Goal: Task Accomplishment & Management: Use online tool/utility

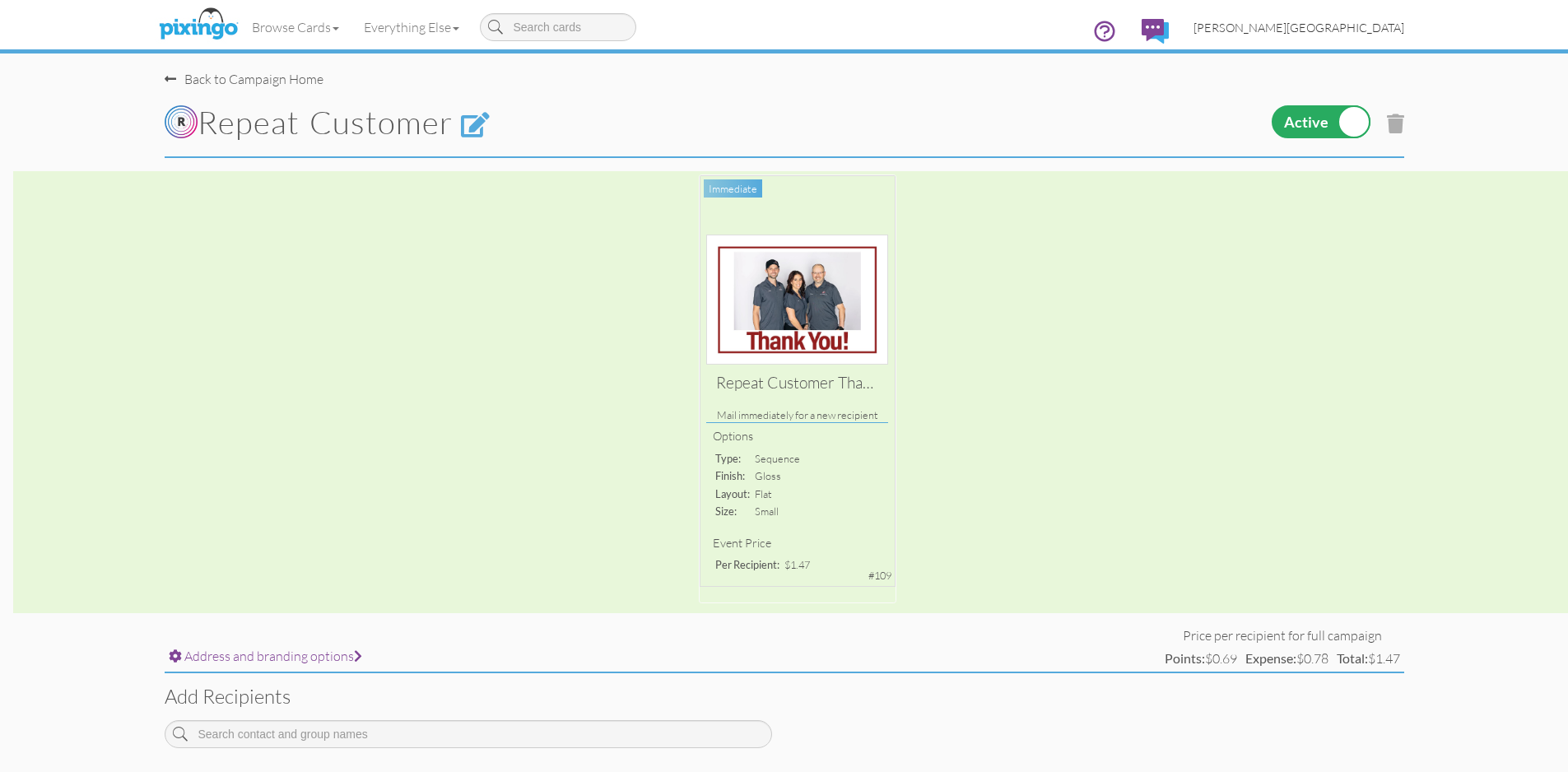
click at [1380, 33] on span "[PERSON_NAME][GEOGRAPHIC_DATA]" at bounding box center [1298, 27] width 211 height 14
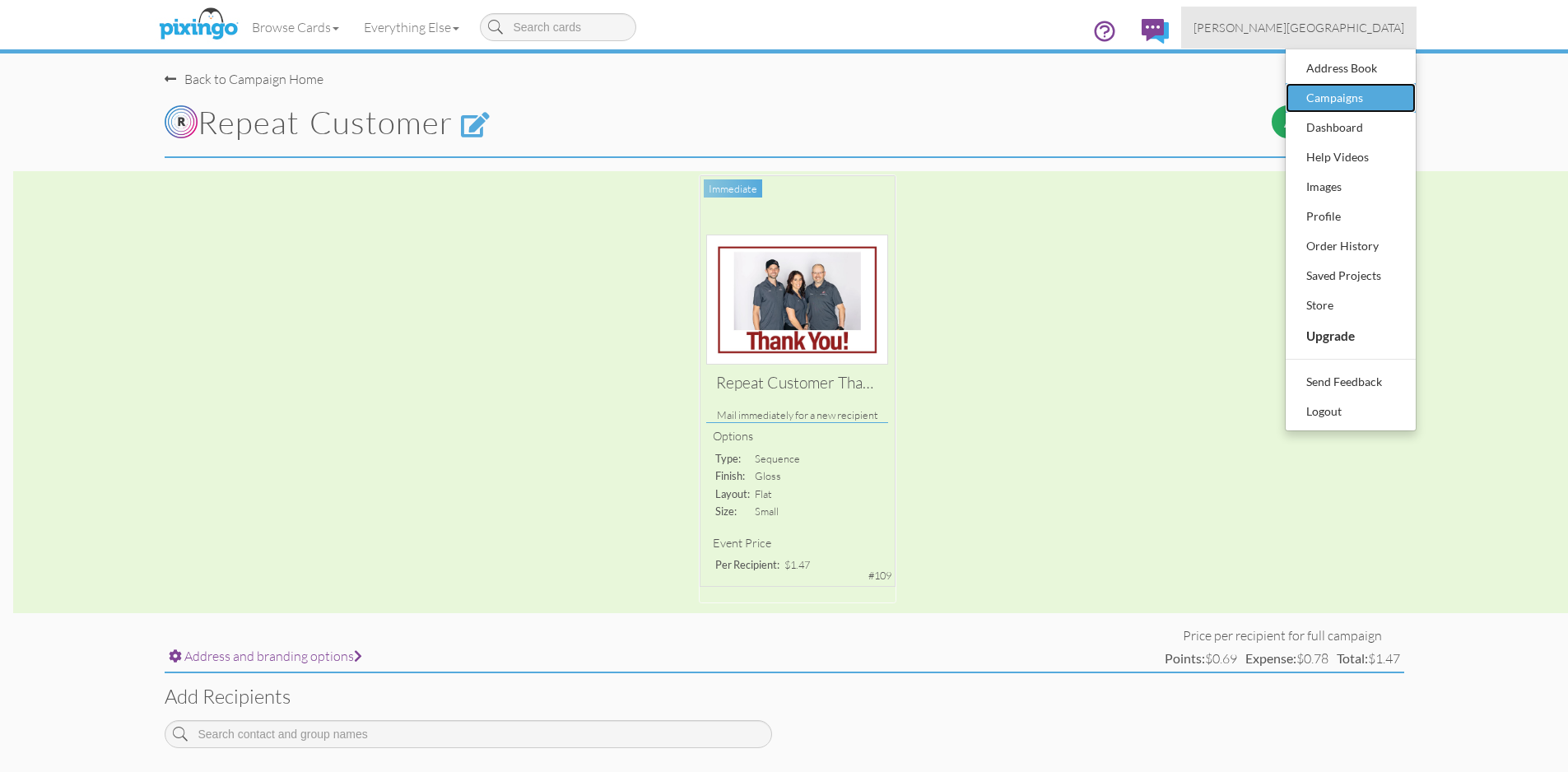
click at [1350, 95] on div "Campaigns" at bounding box center [1350, 98] width 97 height 25
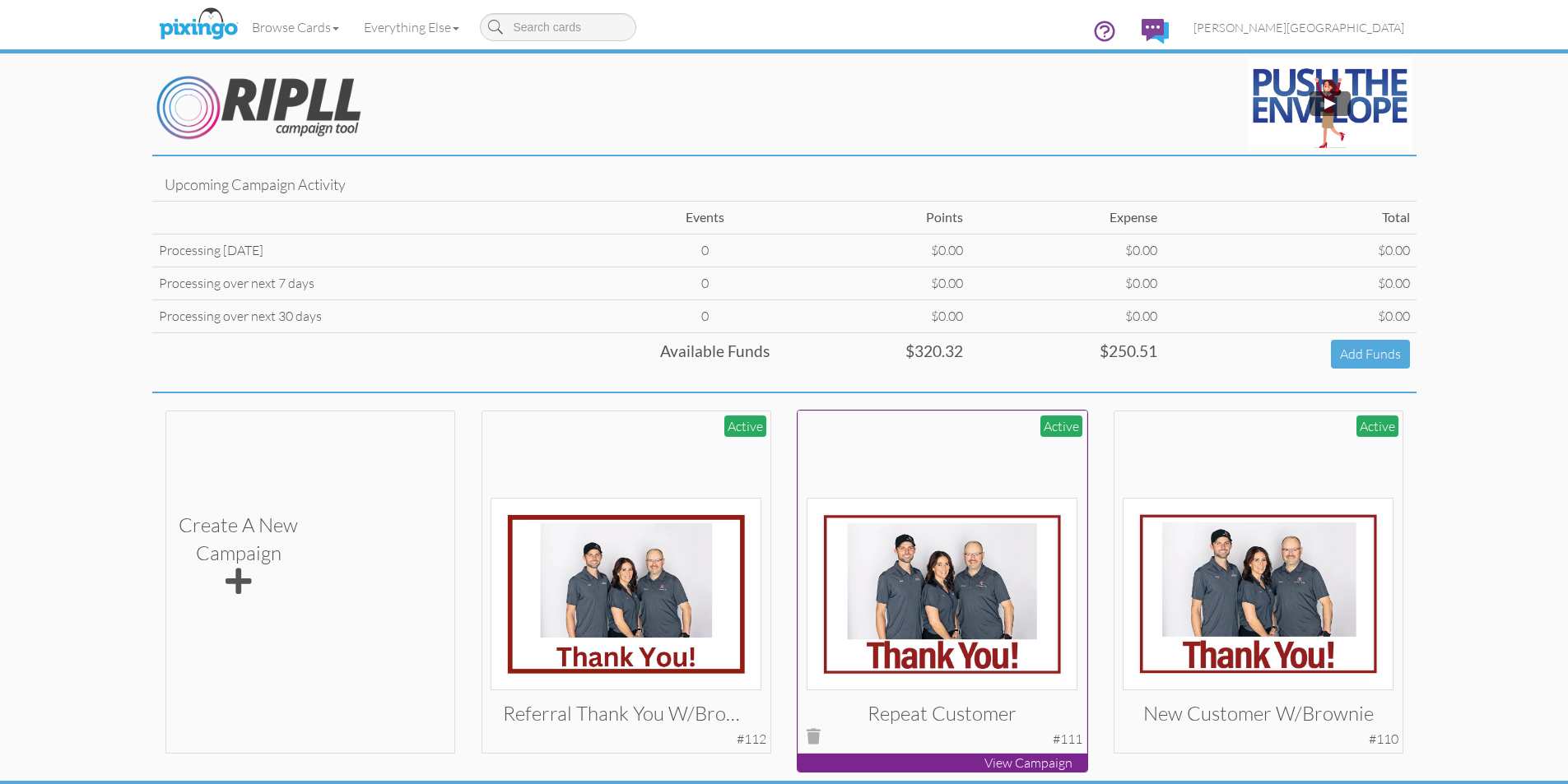
click at [972, 504] on img at bounding box center [941, 594] width 270 height 192
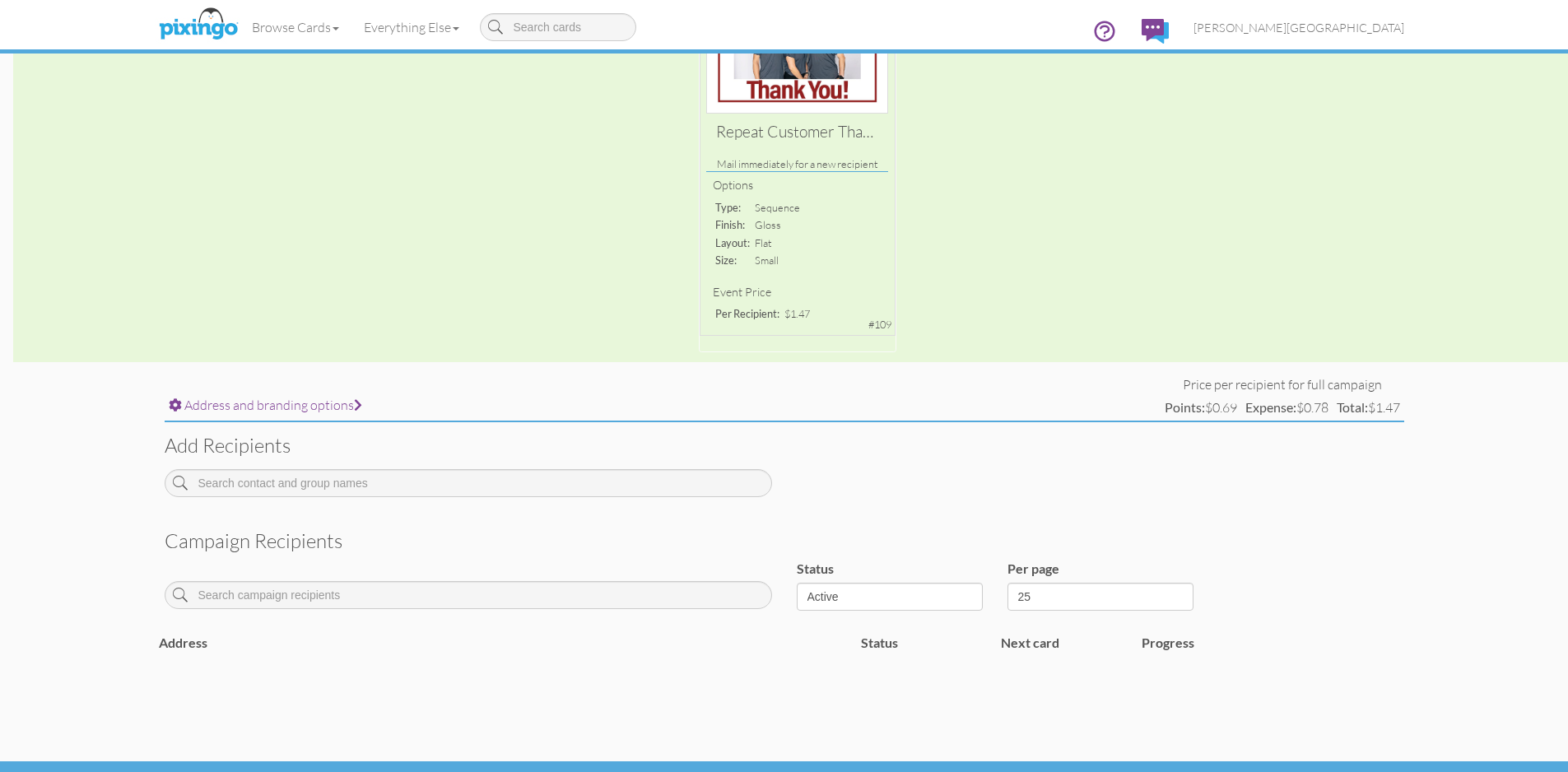
scroll to position [294, 0]
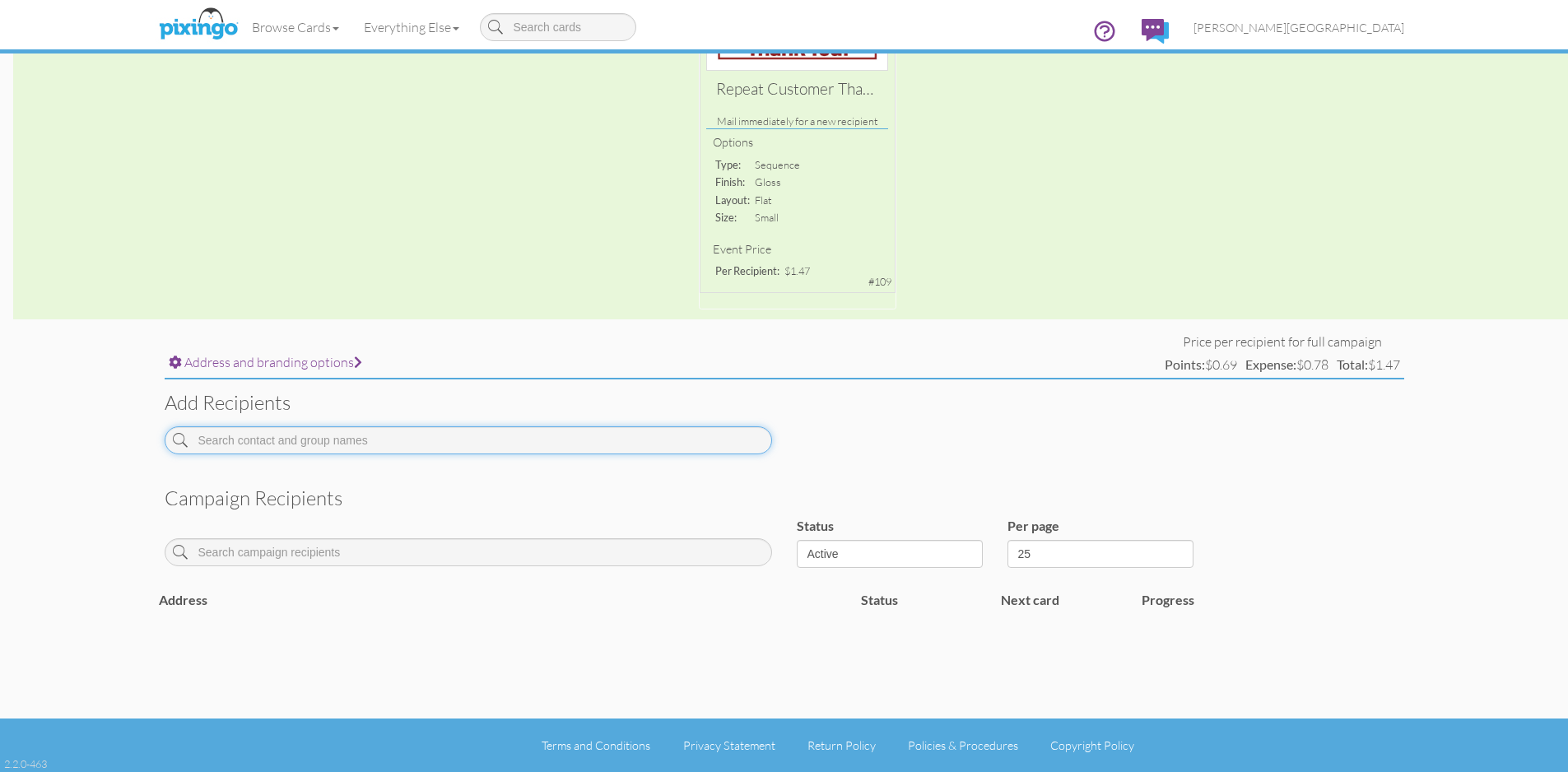
click at [433, 439] on input at bounding box center [468, 440] width 608 height 28
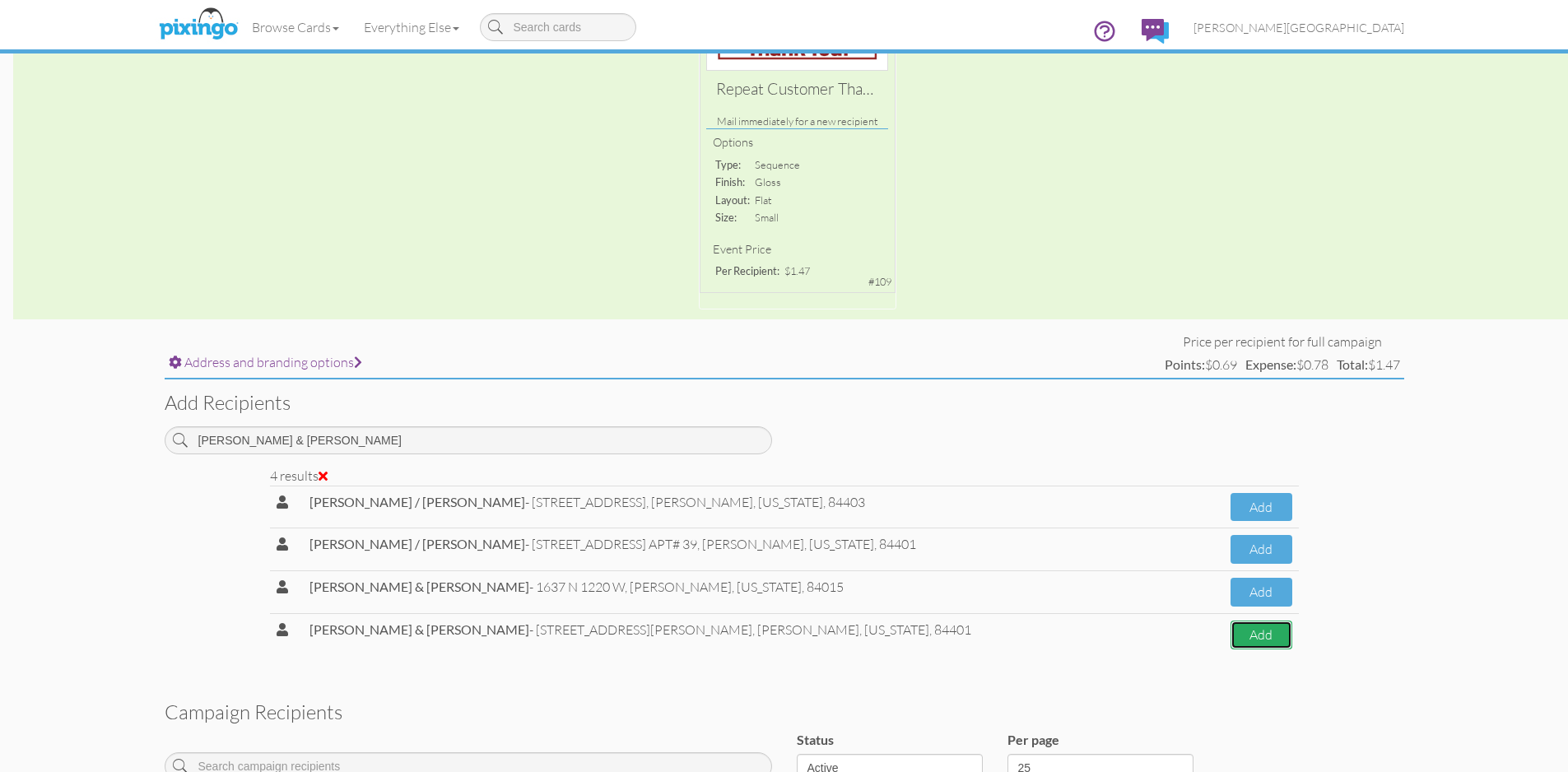
click at [1275, 644] on button "Add" at bounding box center [1261, 635] width 61 height 29
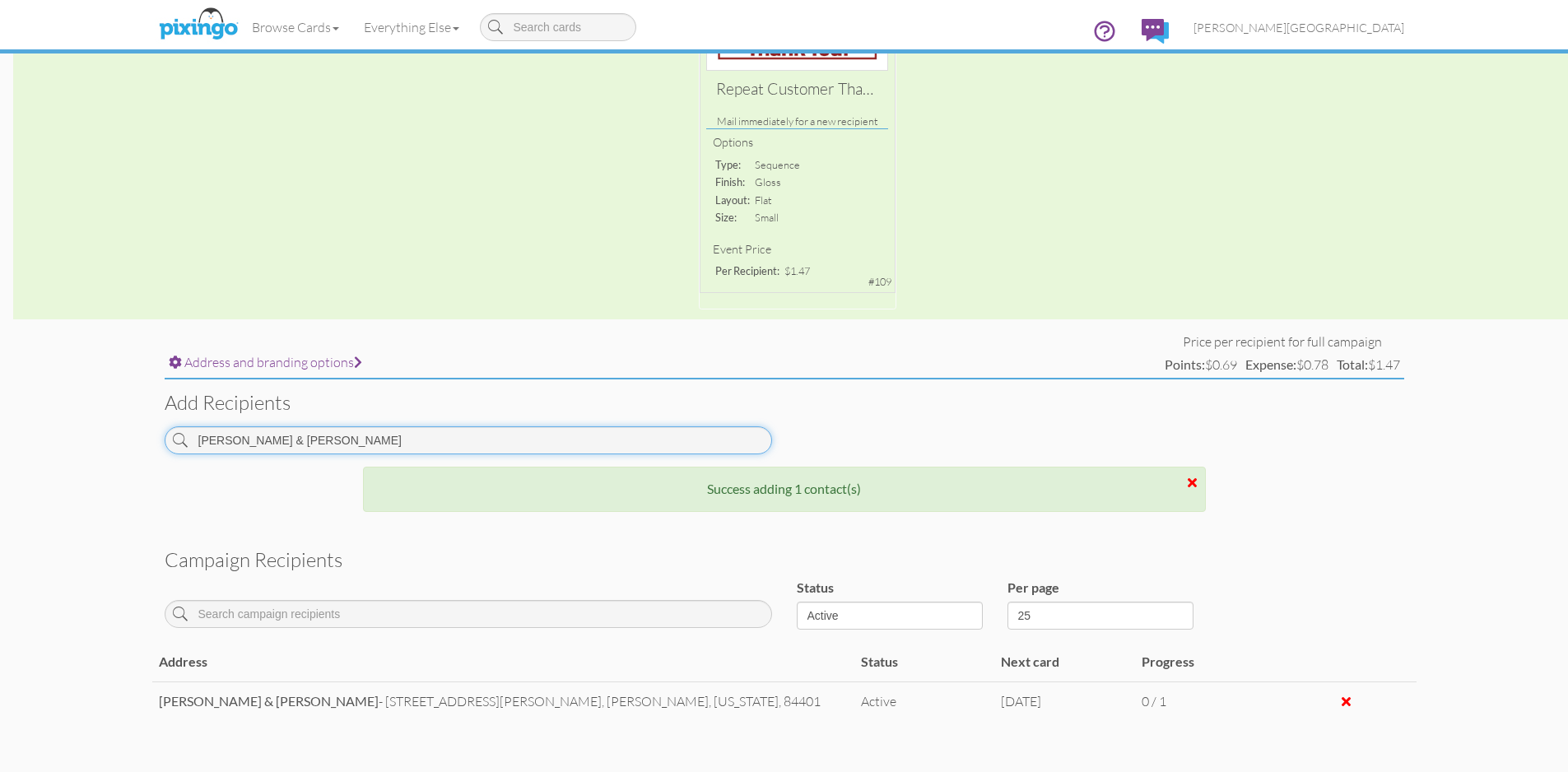
drag, startPoint x: 329, startPoint y: 446, endPoint x: 156, endPoint y: 430, distance: 173.7
click at [156, 430] on div "[PERSON_NAME] & [PERSON_NAME]" at bounding box center [468, 446] width 632 height 41
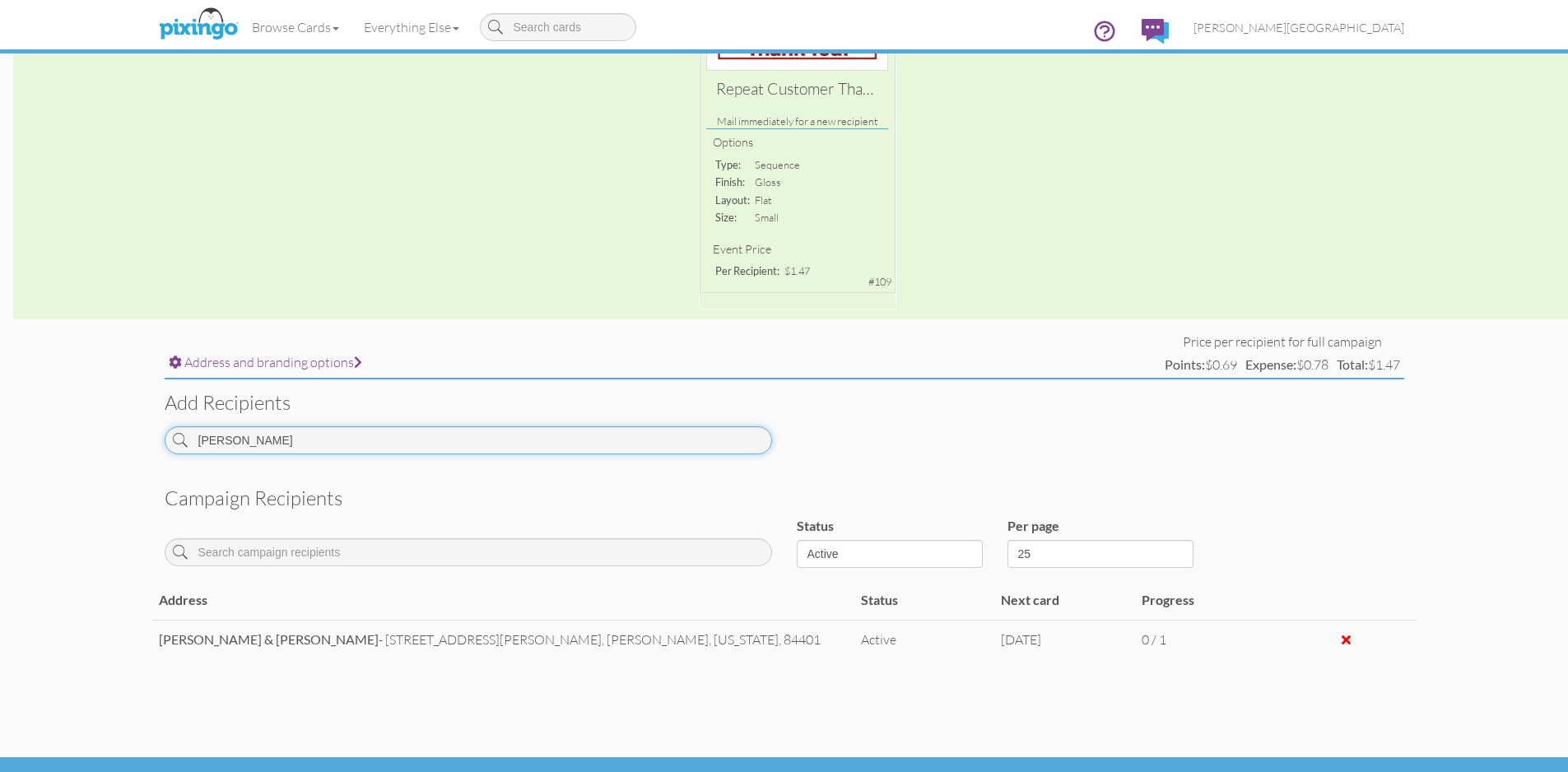
drag, startPoint x: 225, startPoint y: 433, endPoint x: 85, endPoint y: 439, distance: 140.1
click at [85, 439] on campaign-detail "Toggle navigation Visit Pixingo Mobile Browse Cards Business Accounting Automot…" at bounding box center [784, 258] width 1568 height 1105
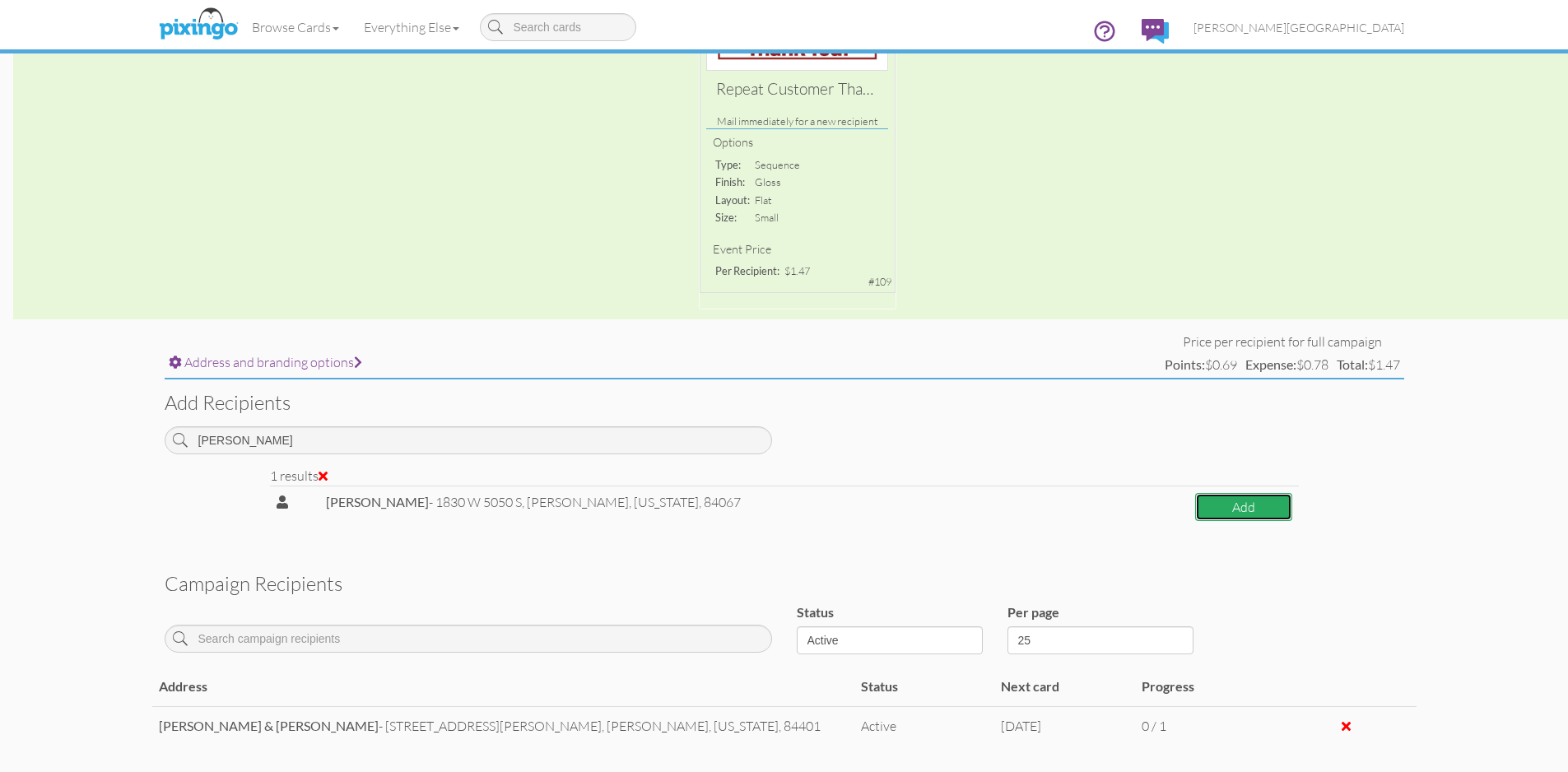
click at [1200, 507] on button "Add" at bounding box center [1243, 507] width 97 height 29
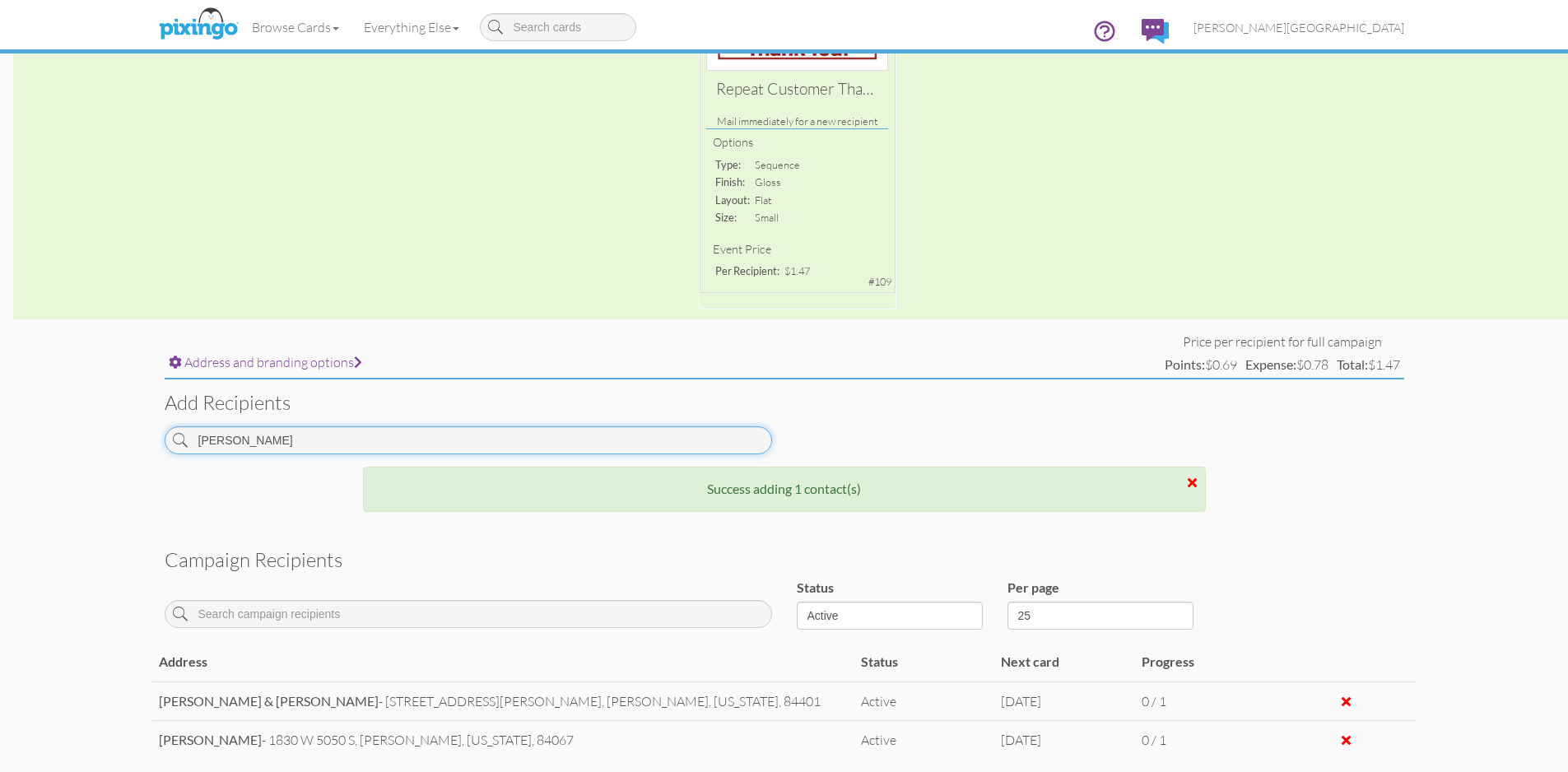
drag, startPoint x: 263, startPoint y: 445, endPoint x: 148, endPoint y: 461, distance: 116.1
click at [148, 461] on campaign-detail "Toggle navigation Visit Pixingo Mobile Browse Cards Business Accounting Automot…" at bounding box center [784, 309] width 1568 height 1207
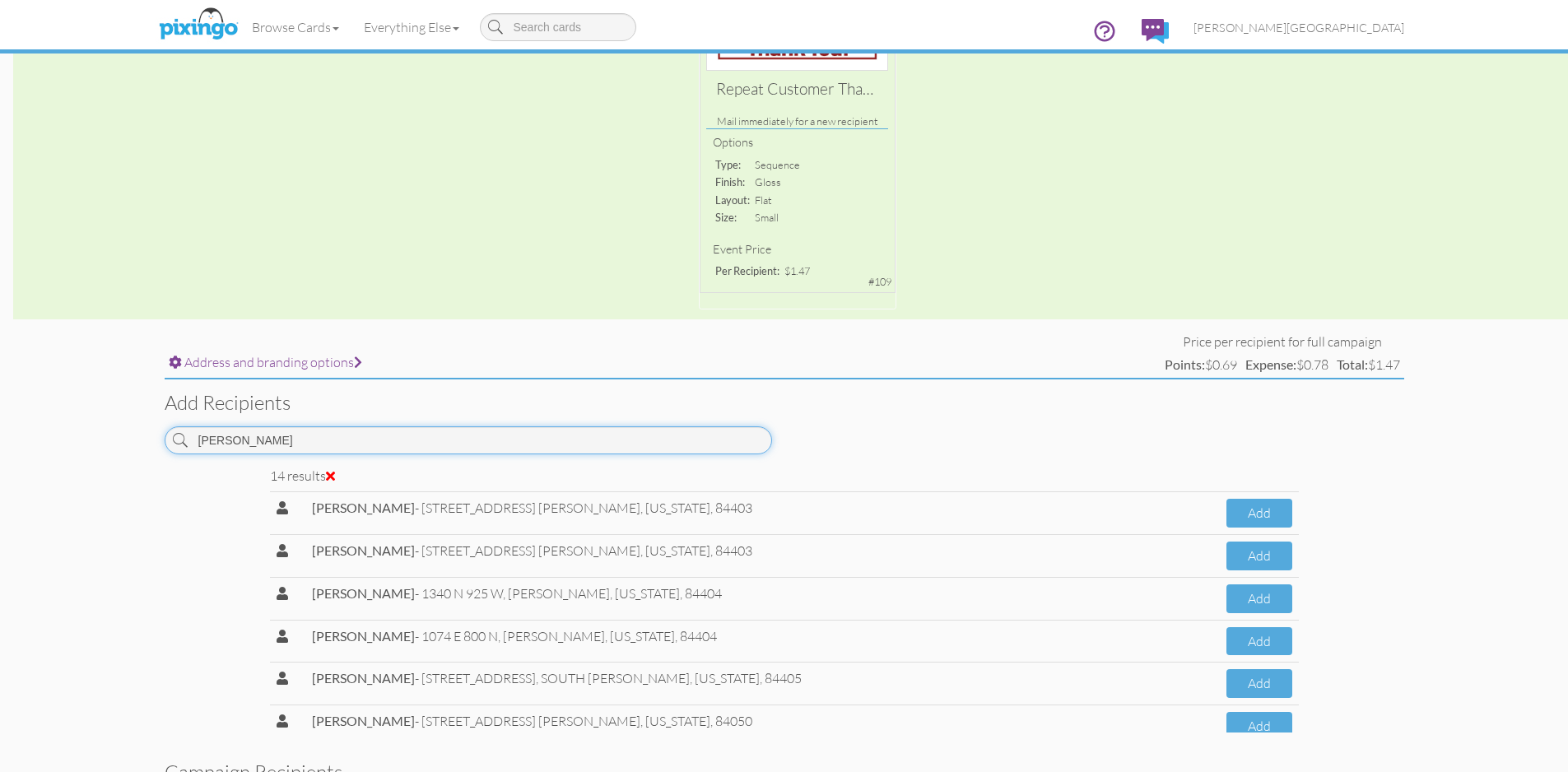
scroll to position [247, 0]
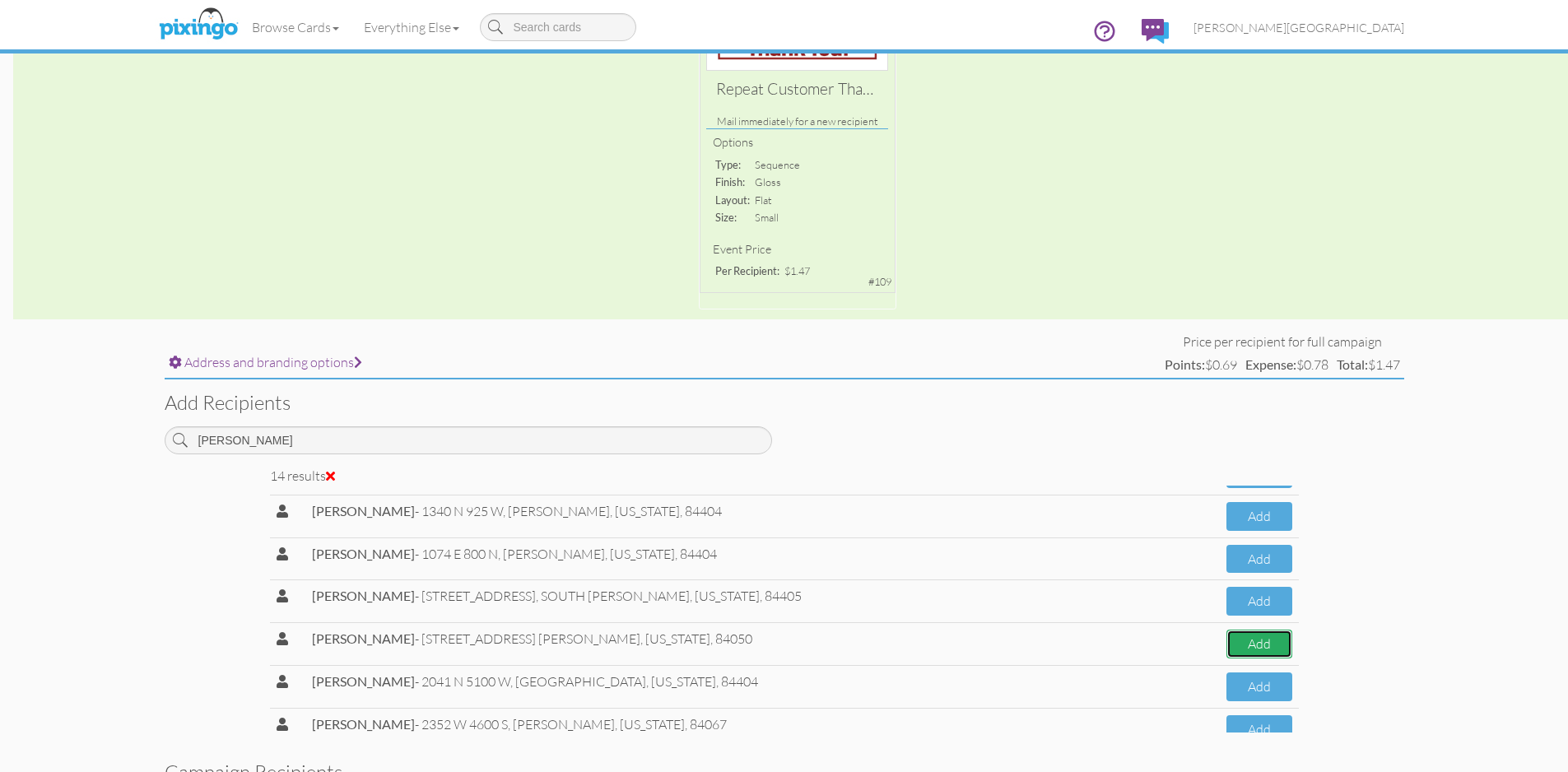
click at [1227, 647] on button "Add" at bounding box center [1259, 644] width 66 height 29
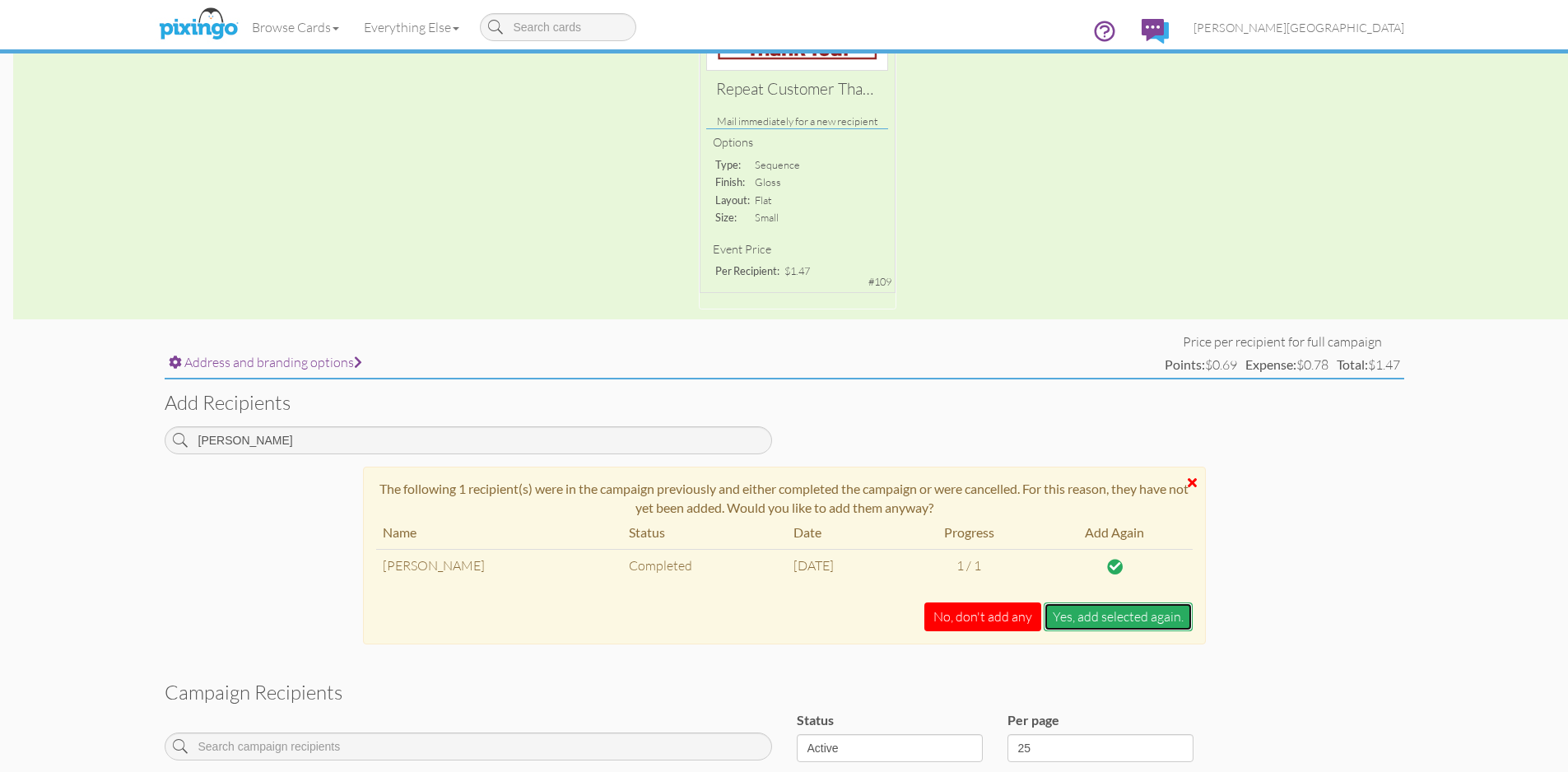
click at [1089, 616] on button "Yes, add selected again." at bounding box center [1118, 616] width 149 height 29
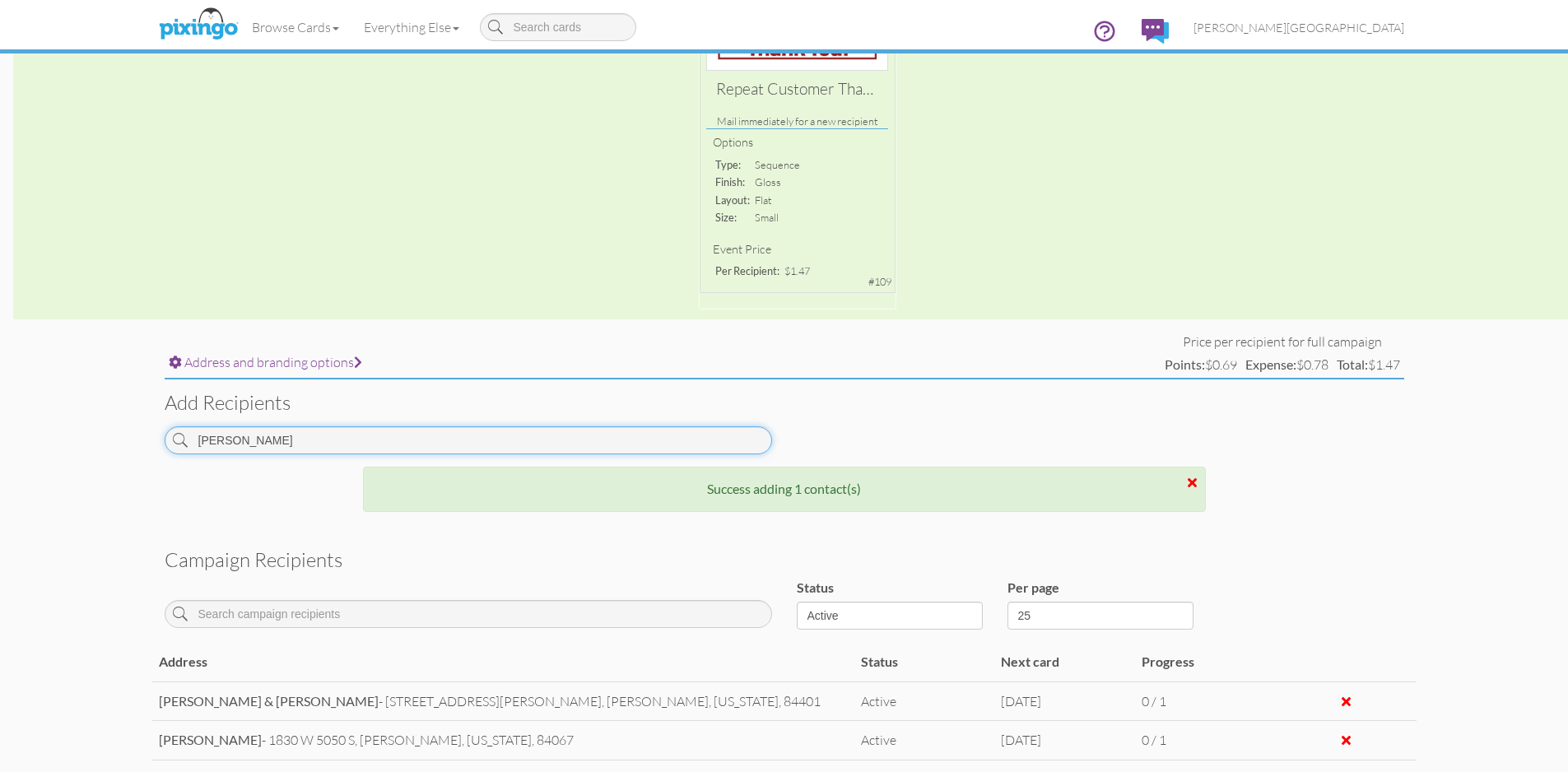
drag, startPoint x: 251, startPoint y: 446, endPoint x: 90, endPoint y: 439, distance: 161.2
click at [90, 439] on campaign-detail "Toggle navigation Visit Pixingo Mobile Browse Cards Business Accounting Automot…" at bounding box center [784, 328] width 1568 height 1245
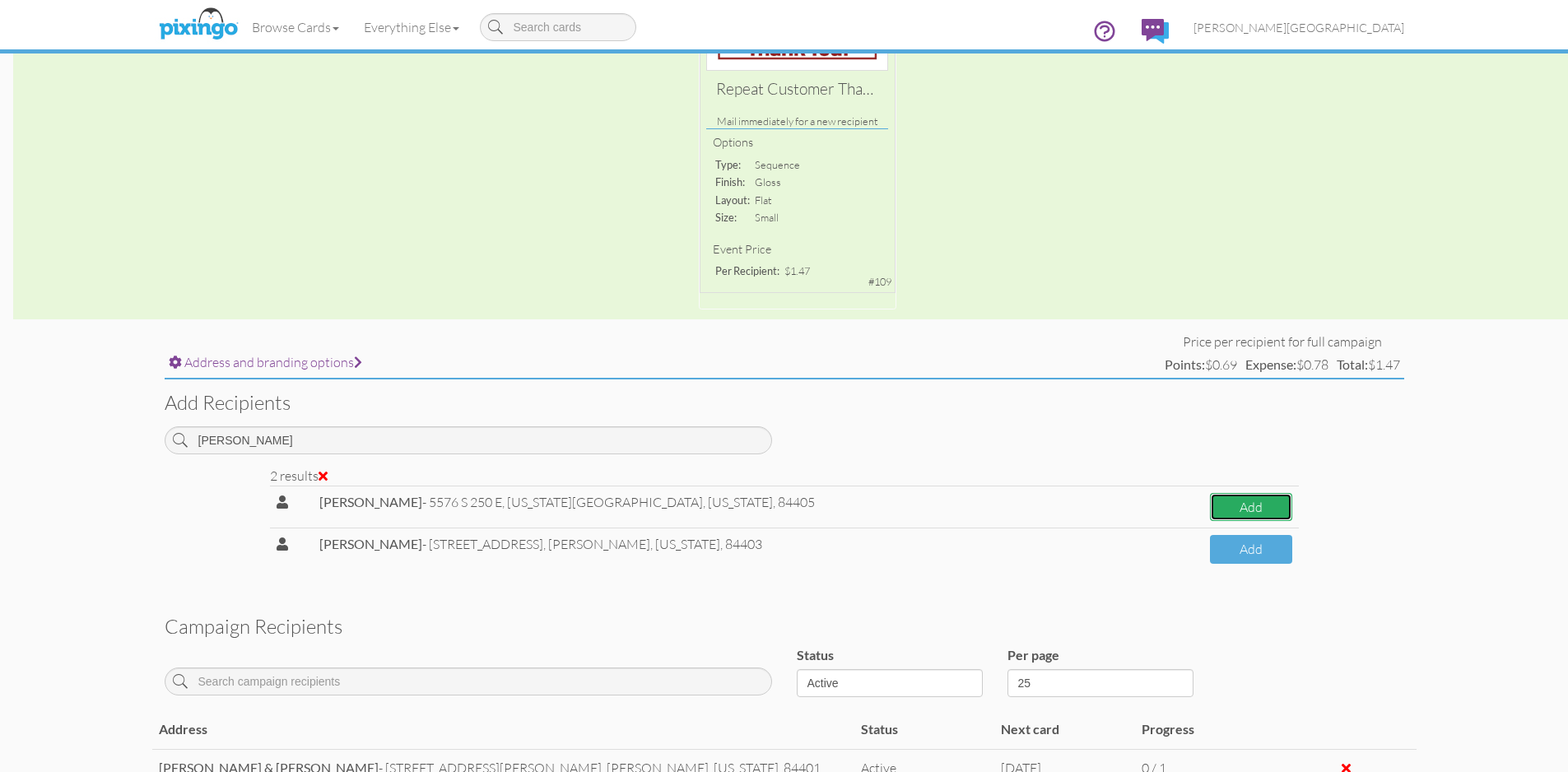
click at [1283, 509] on button "Add" at bounding box center [1250, 507] width 82 height 29
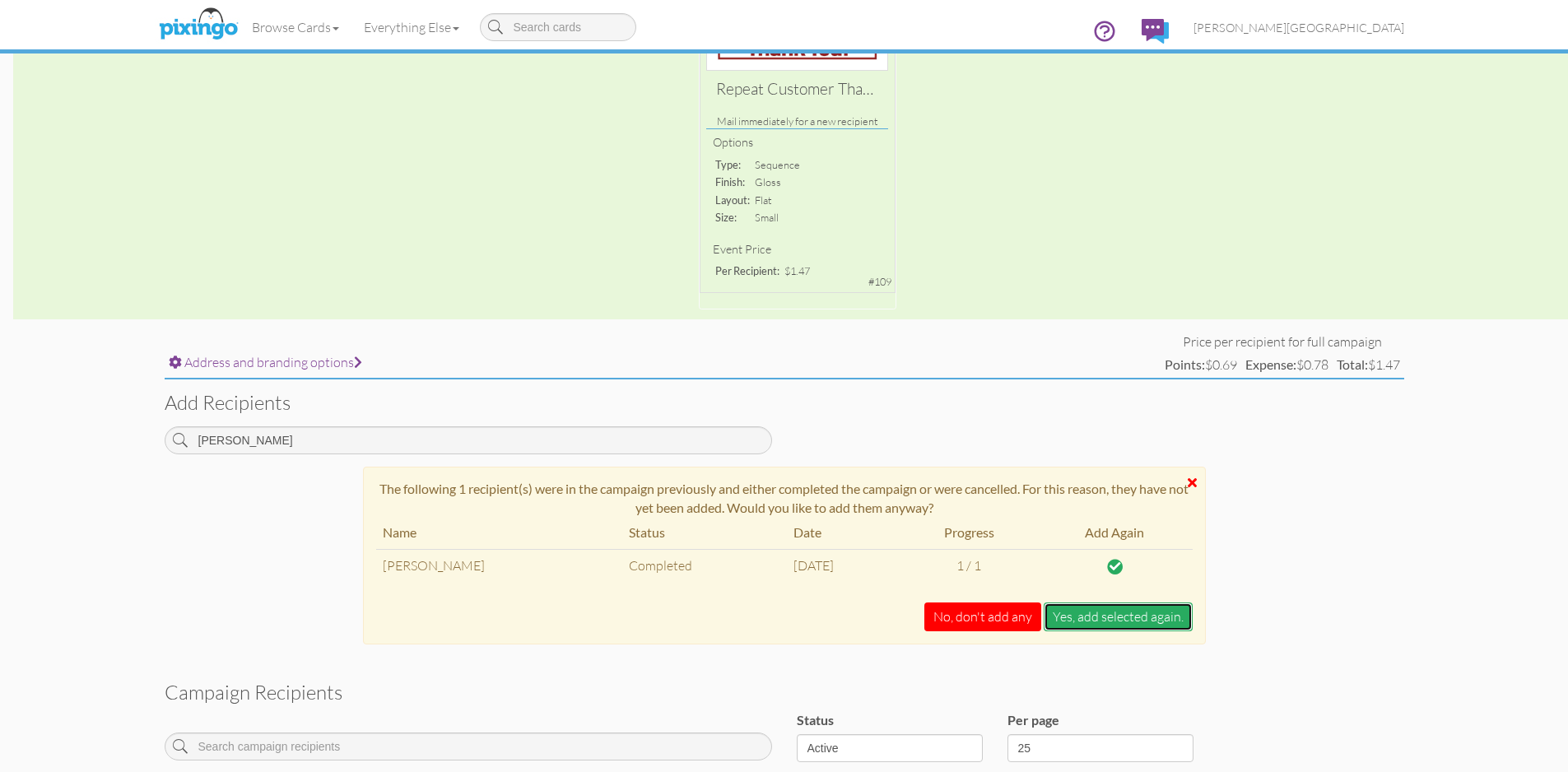
click at [1086, 615] on button "Yes, add selected again." at bounding box center [1118, 616] width 149 height 29
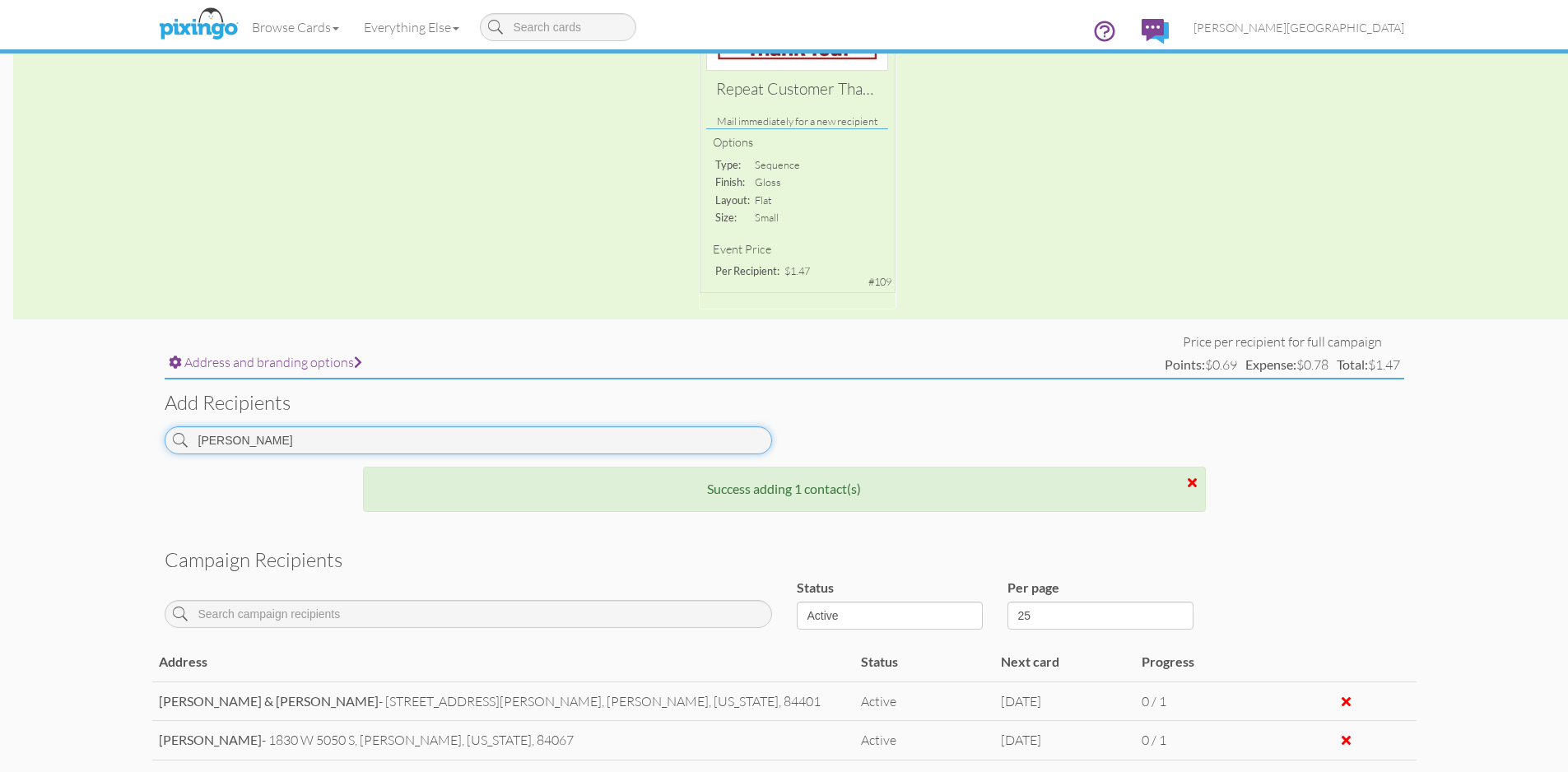
drag, startPoint x: 265, startPoint y: 437, endPoint x: 106, endPoint y: 443, distance: 159.1
click at [106, 443] on campaign-detail "Toggle navigation Visit Pixingo Mobile Browse Cards Business Accounting Automot…" at bounding box center [784, 348] width 1568 height 1284
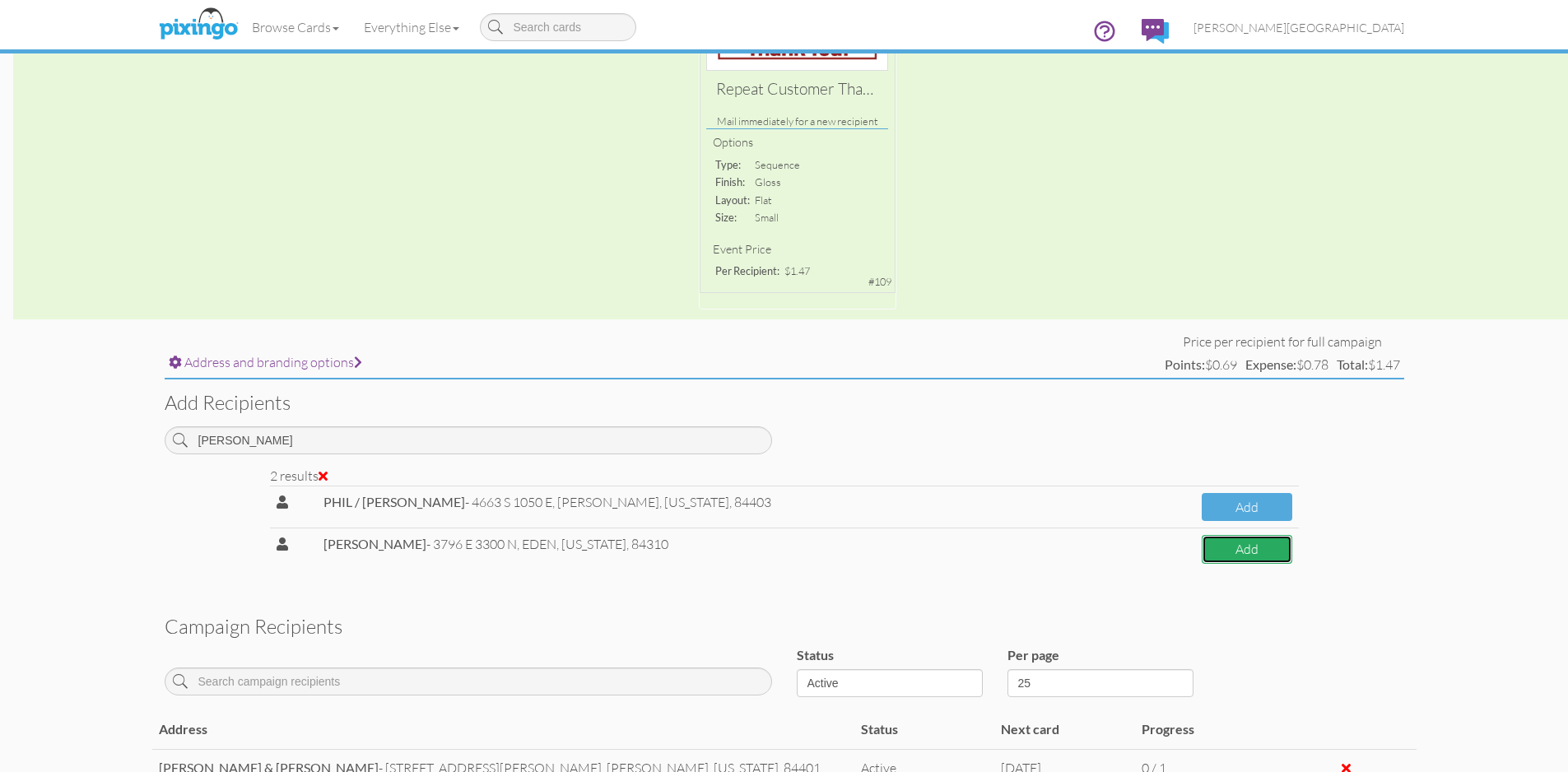
click at [1250, 555] on button "Add" at bounding box center [1247, 550] width 90 height 29
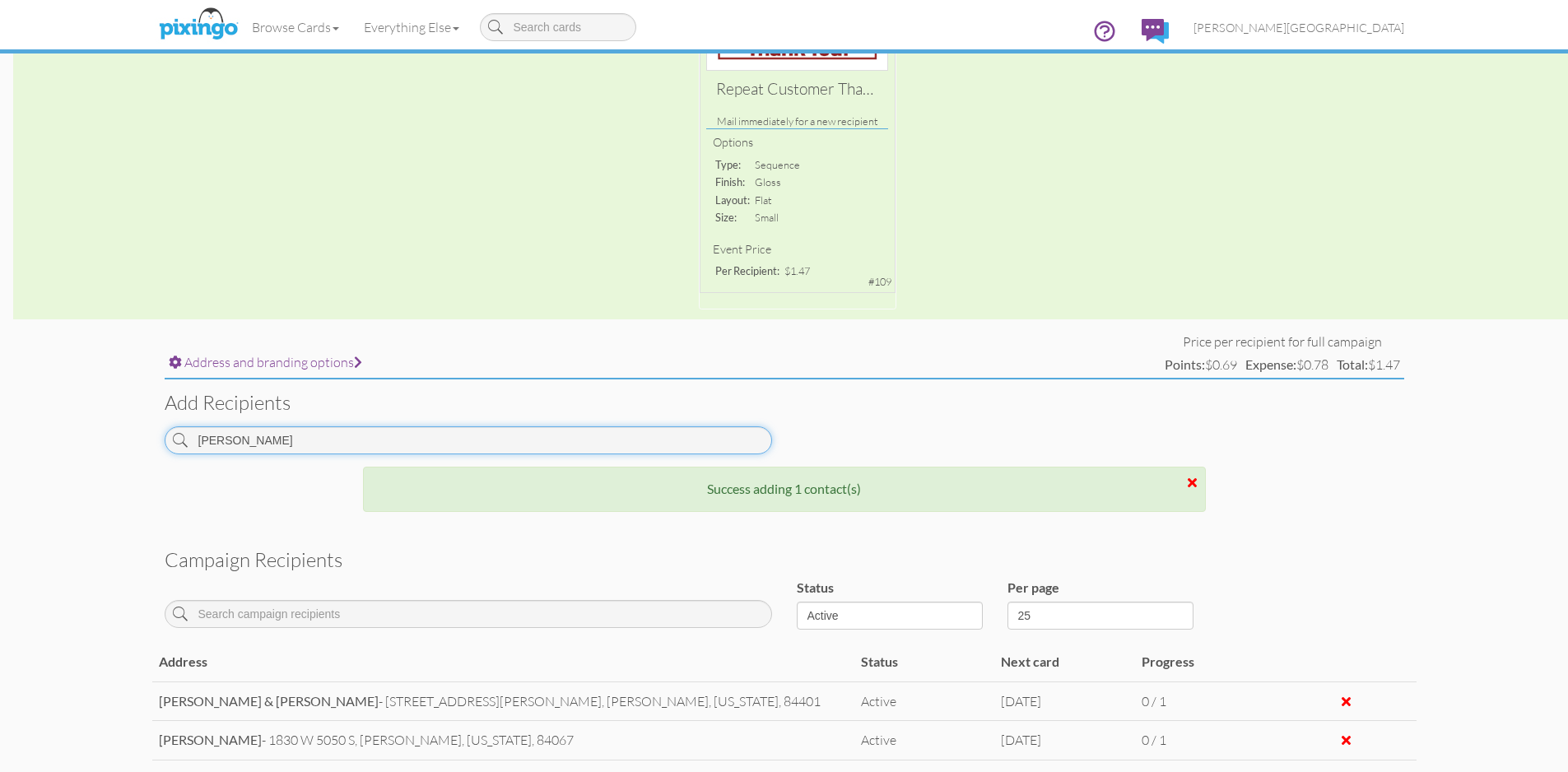
drag, startPoint x: 238, startPoint y: 446, endPoint x: 129, endPoint y: 448, distance: 109.0
click at [129, 448] on campaign-detail "Toggle navigation Visit Pixingo Mobile Browse Cards Business Accounting Automot…" at bounding box center [784, 368] width 1568 height 1323
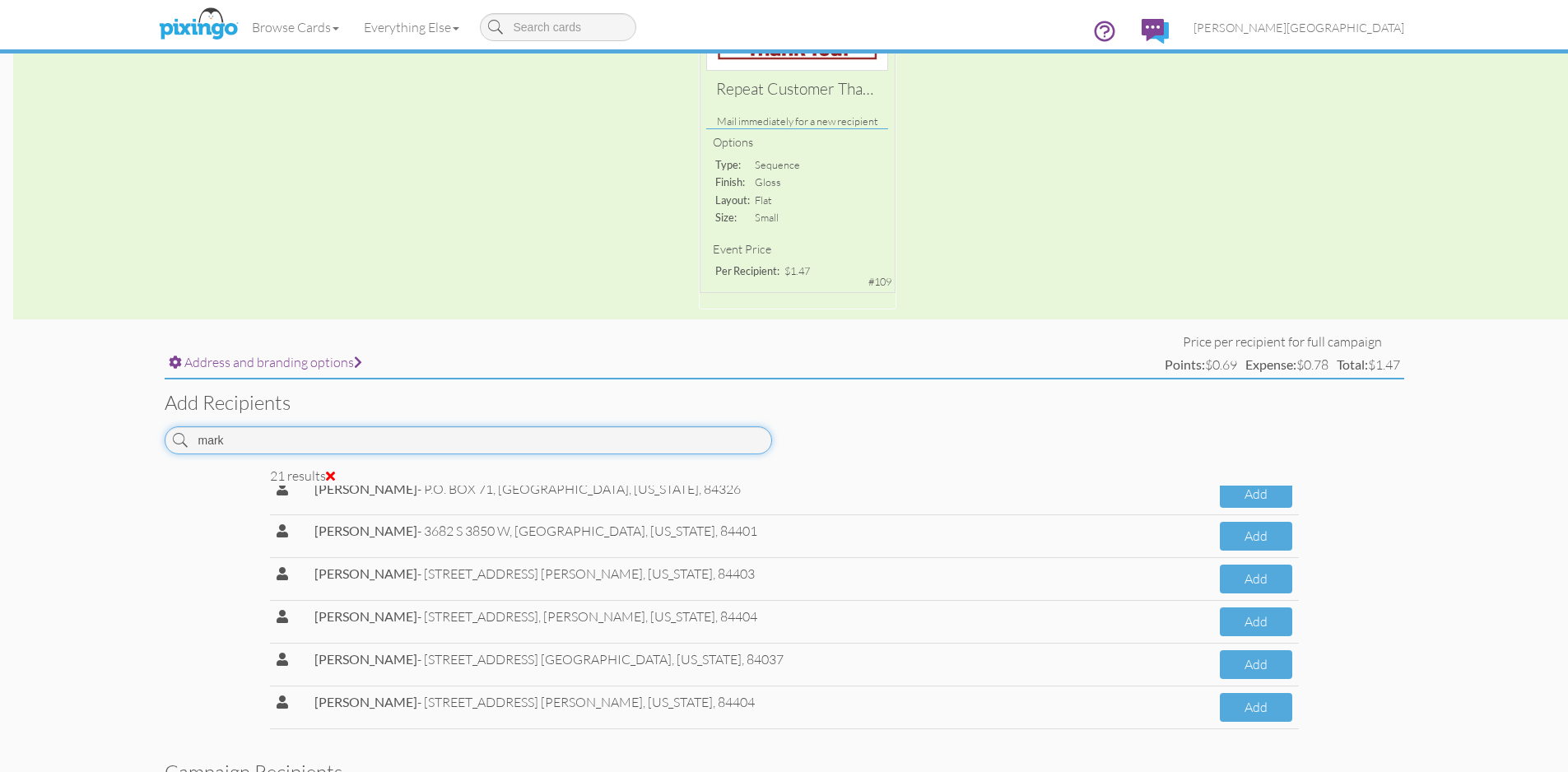
scroll to position [665, 0]
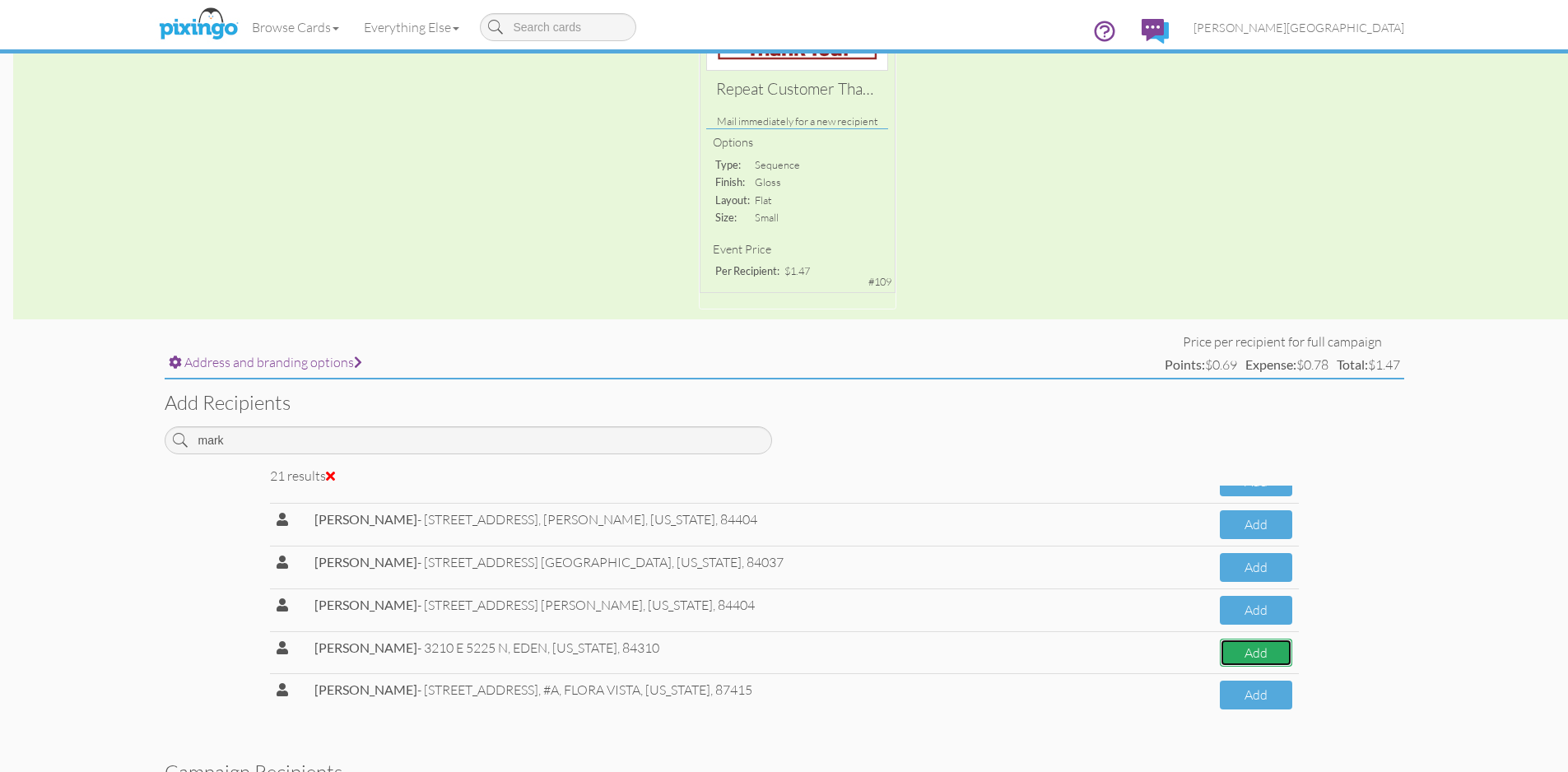
click at [1238, 654] on button "Add" at bounding box center [1255, 653] width 72 height 29
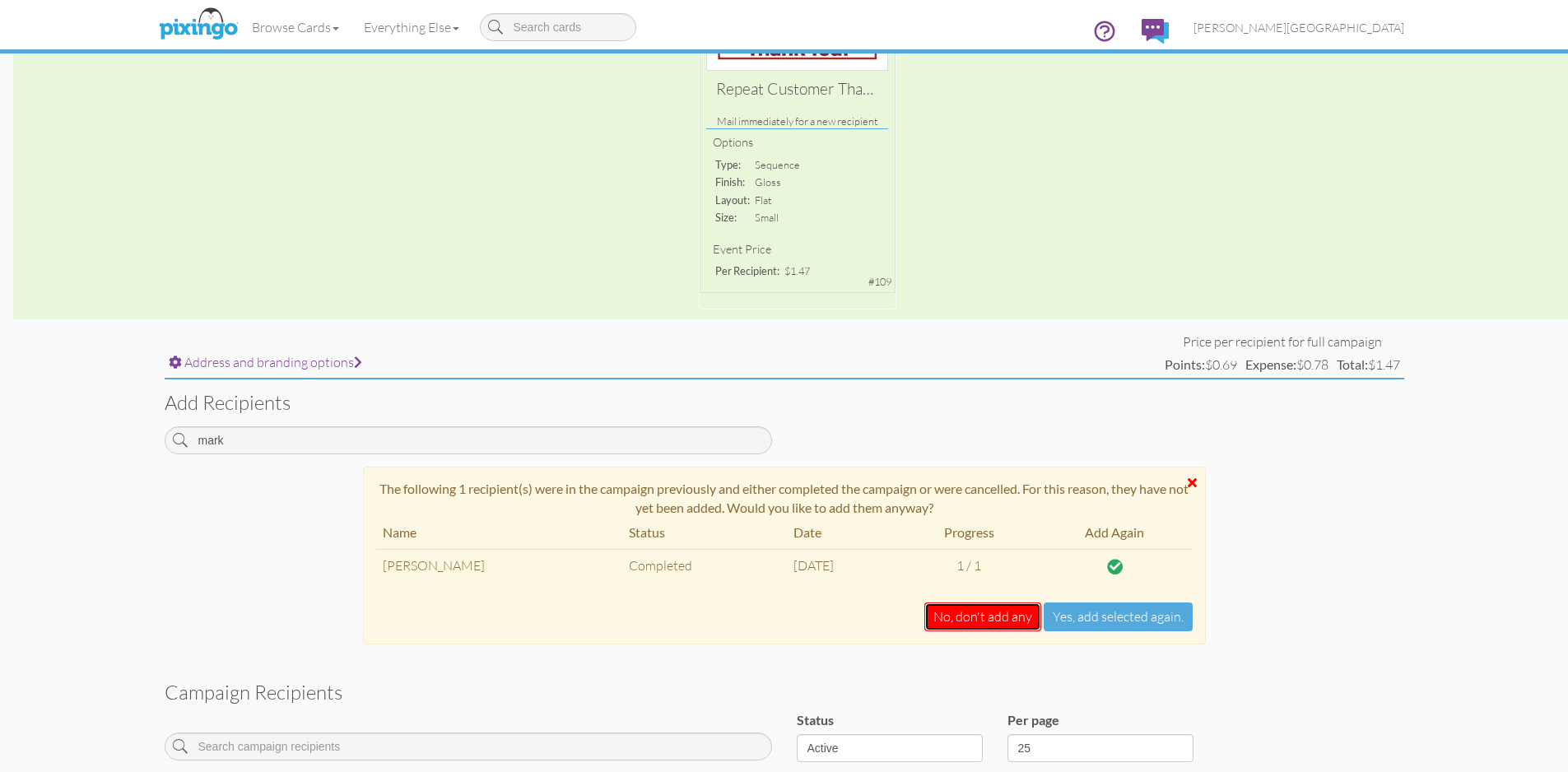
click at [962, 622] on button "No, don't add any" at bounding box center [983, 616] width 117 height 29
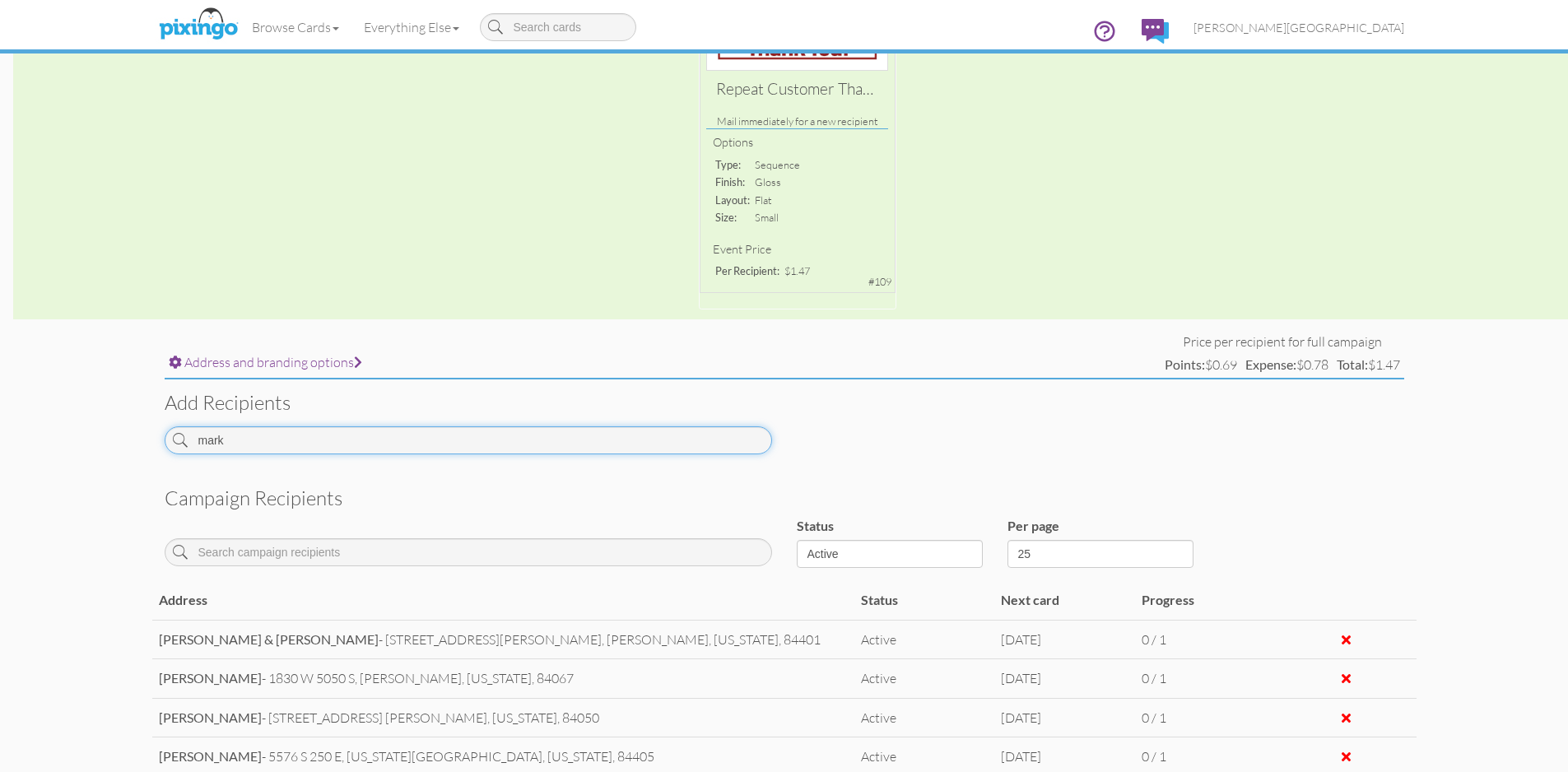
drag, startPoint x: 245, startPoint y: 433, endPoint x: 90, endPoint y: 430, distance: 155.0
click at [90, 431] on campaign-detail "Toggle navigation Visit Pixingo Mobile Browse Cards Business Accounting Automot…" at bounding box center [784, 337] width 1568 height 1261
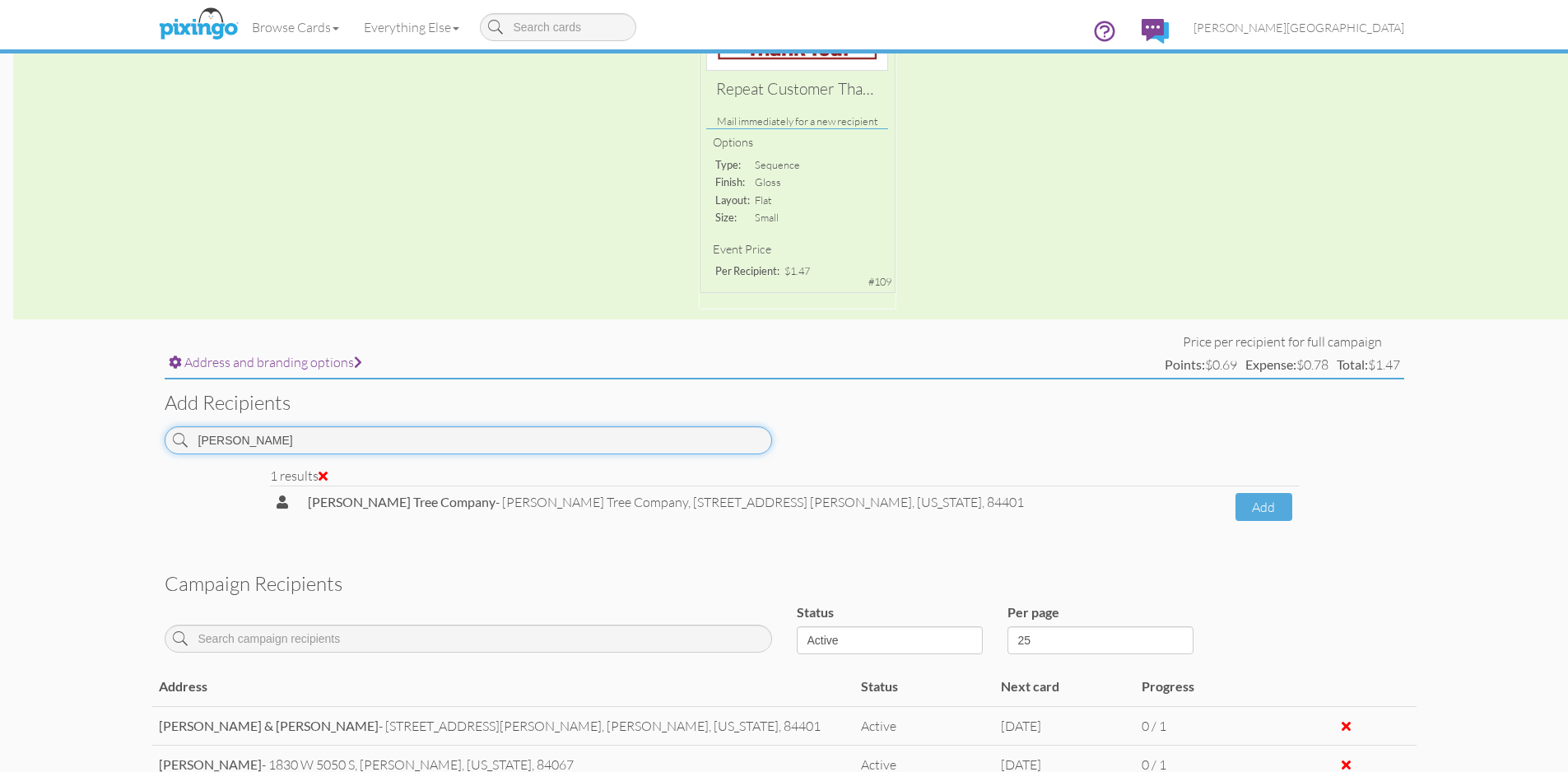
click at [280, 435] on input "[PERSON_NAME]" at bounding box center [468, 440] width 608 height 28
click at [1226, 501] on button "Add" at bounding box center [1254, 507] width 74 height 29
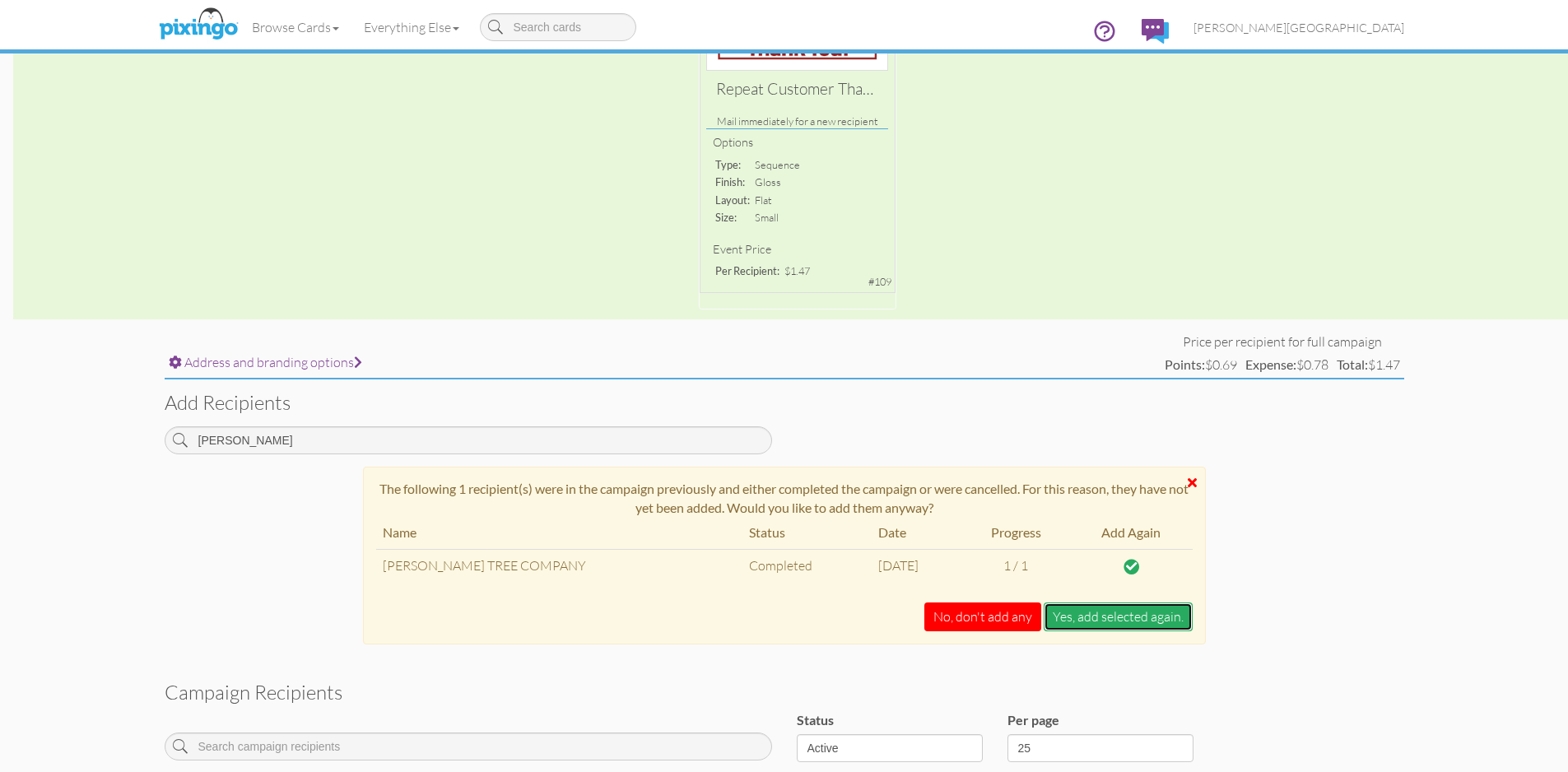
click at [1087, 621] on button "Yes, add selected again." at bounding box center [1118, 616] width 149 height 29
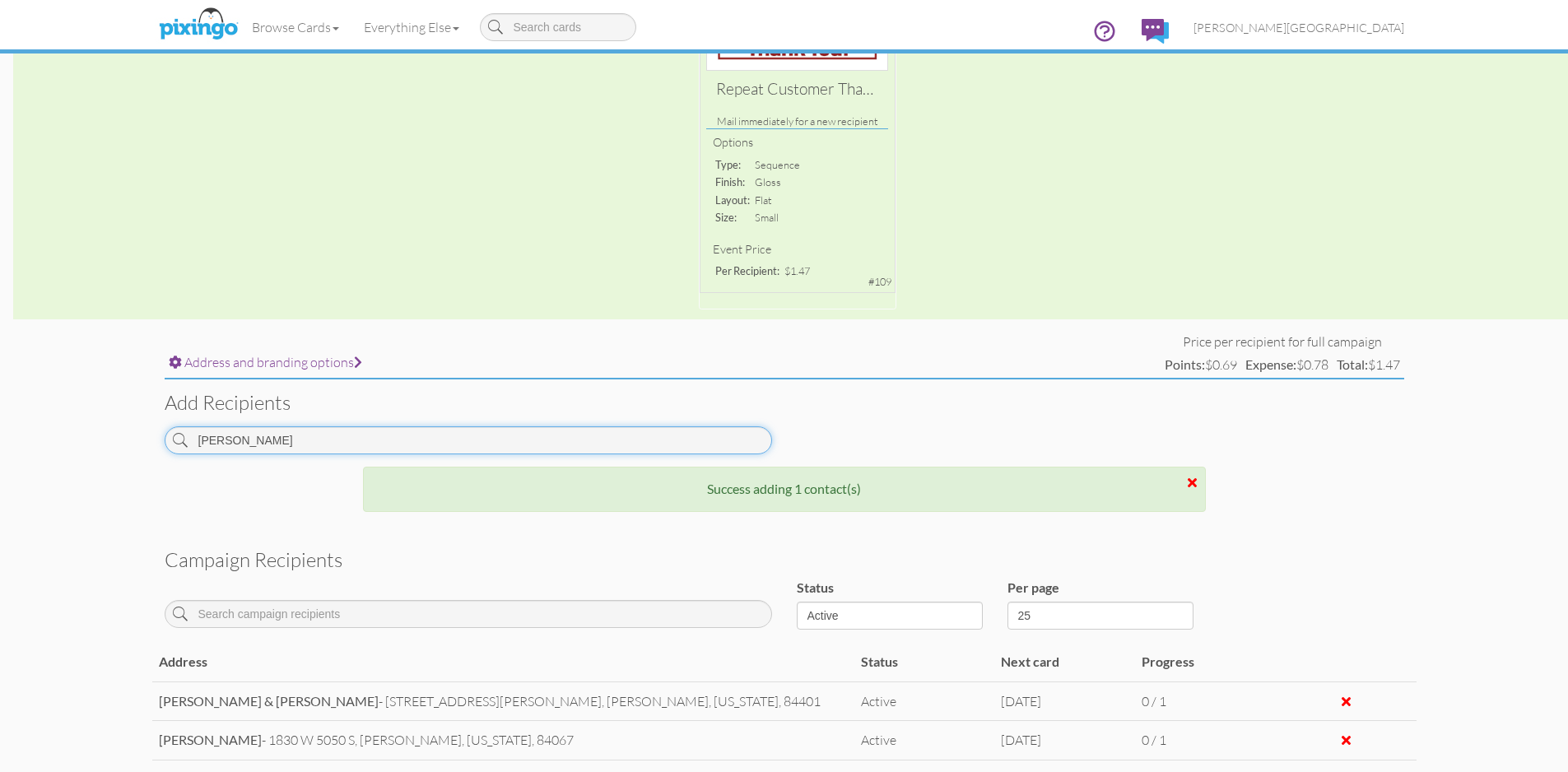
drag, startPoint x: 279, startPoint y: 447, endPoint x: 106, endPoint y: 432, distance: 173.6
click at [106, 432] on campaign-detail "Toggle navigation Visit Pixingo Mobile Browse Cards Business Accounting Automot…" at bounding box center [784, 387] width 1568 height 1363
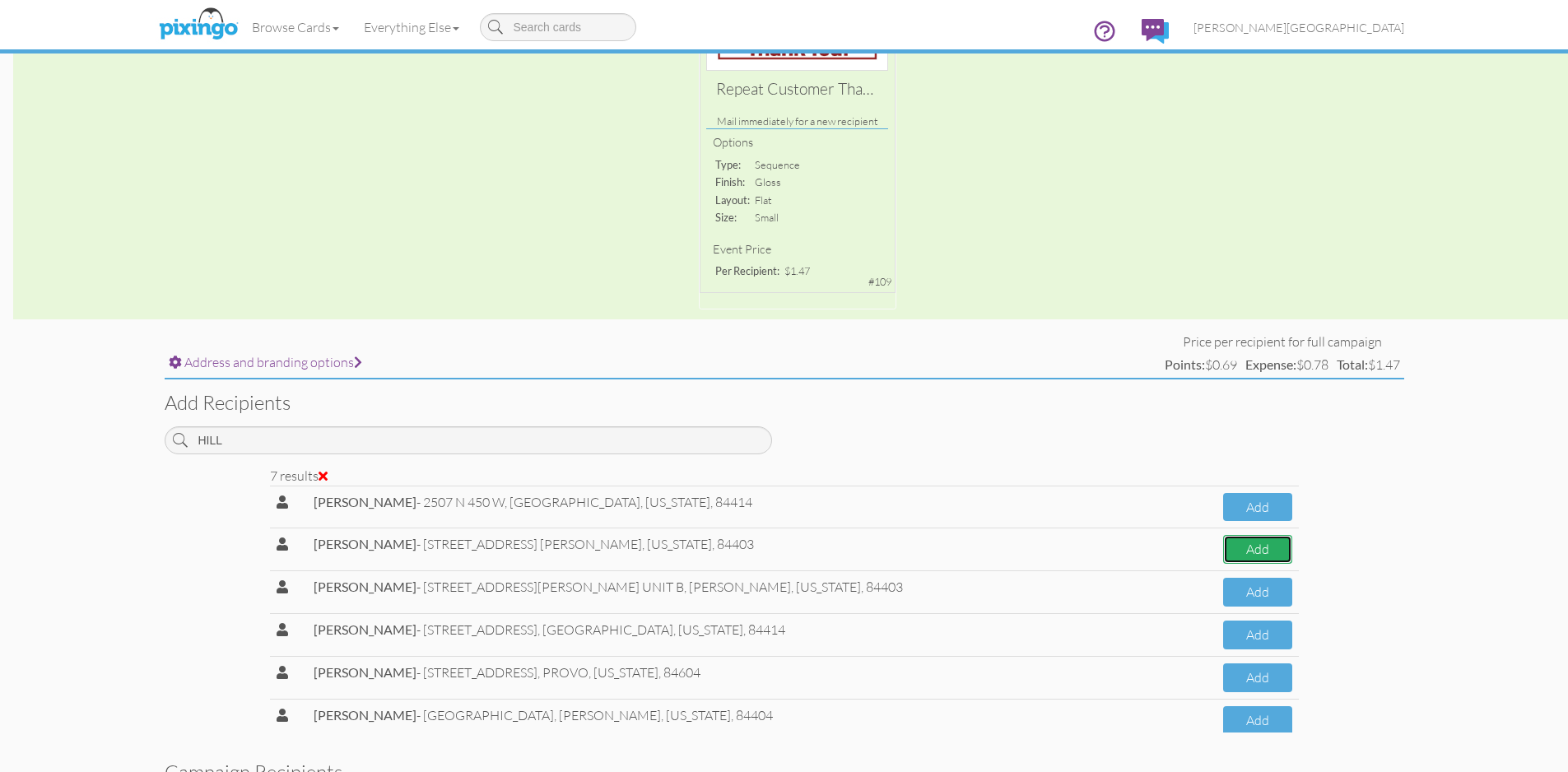
click at [1261, 544] on button "Add" at bounding box center [1257, 550] width 69 height 29
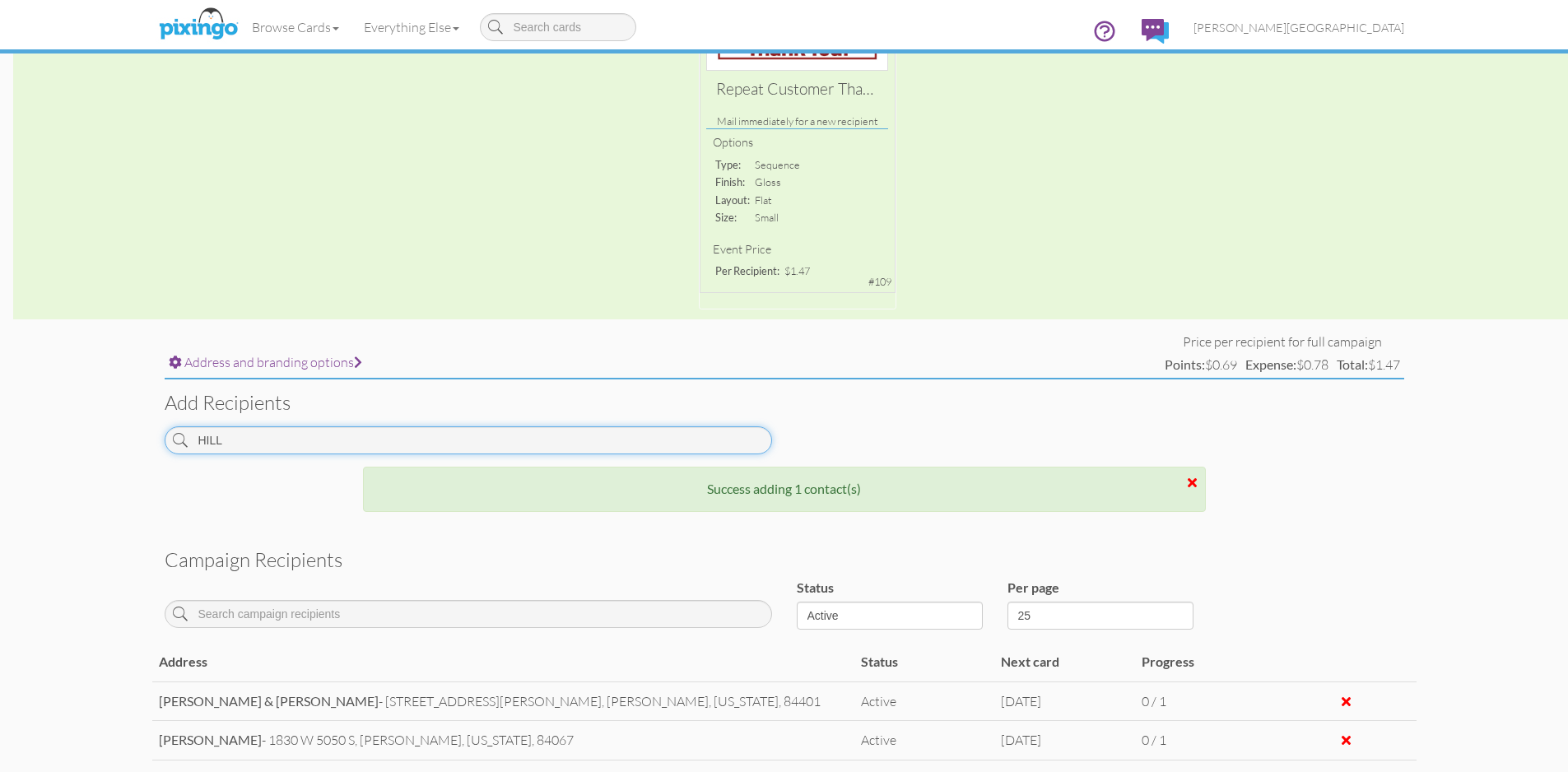
drag, startPoint x: 256, startPoint y: 443, endPoint x: 103, endPoint y: 436, distance: 153.2
click at [103, 436] on campaign-detail "Toggle navigation Visit Pixingo Mobile Browse Cards Business Accounting Automot…" at bounding box center [784, 406] width 1568 height 1402
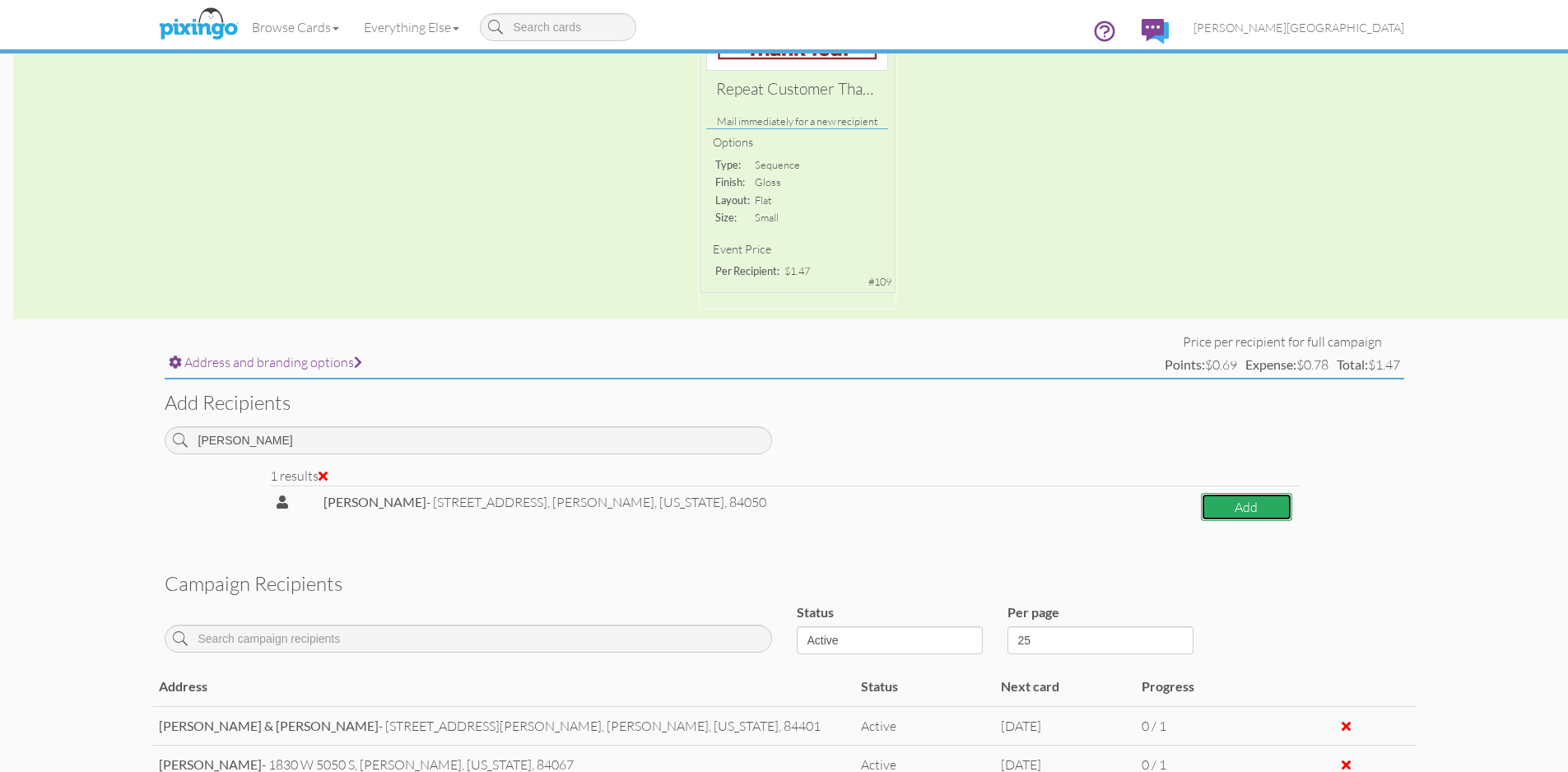
click at [1226, 503] on button "Add" at bounding box center [1246, 507] width 91 height 29
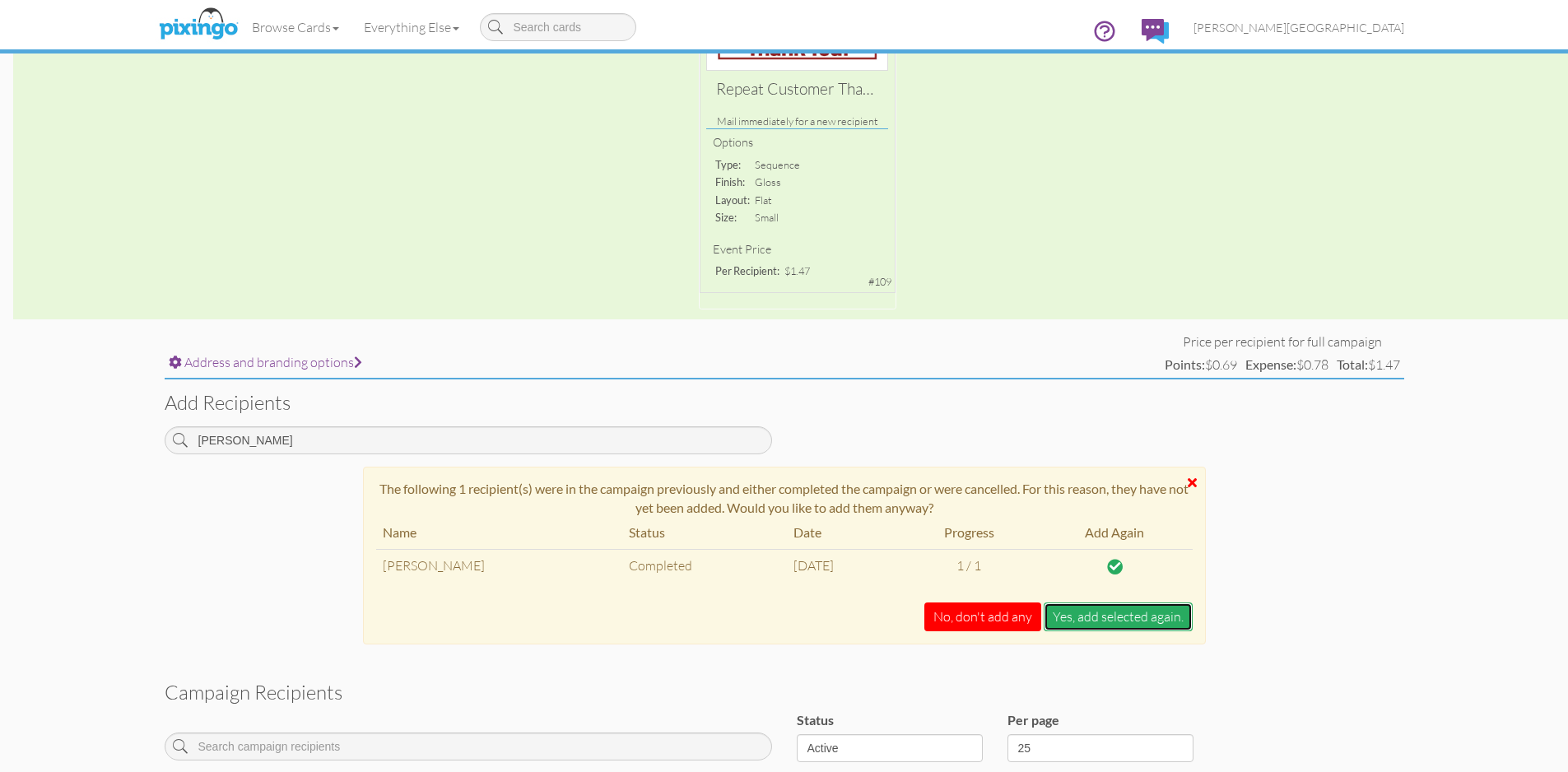
click at [1124, 610] on button "Yes, add selected again." at bounding box center [1118, 616] width 149 height 29
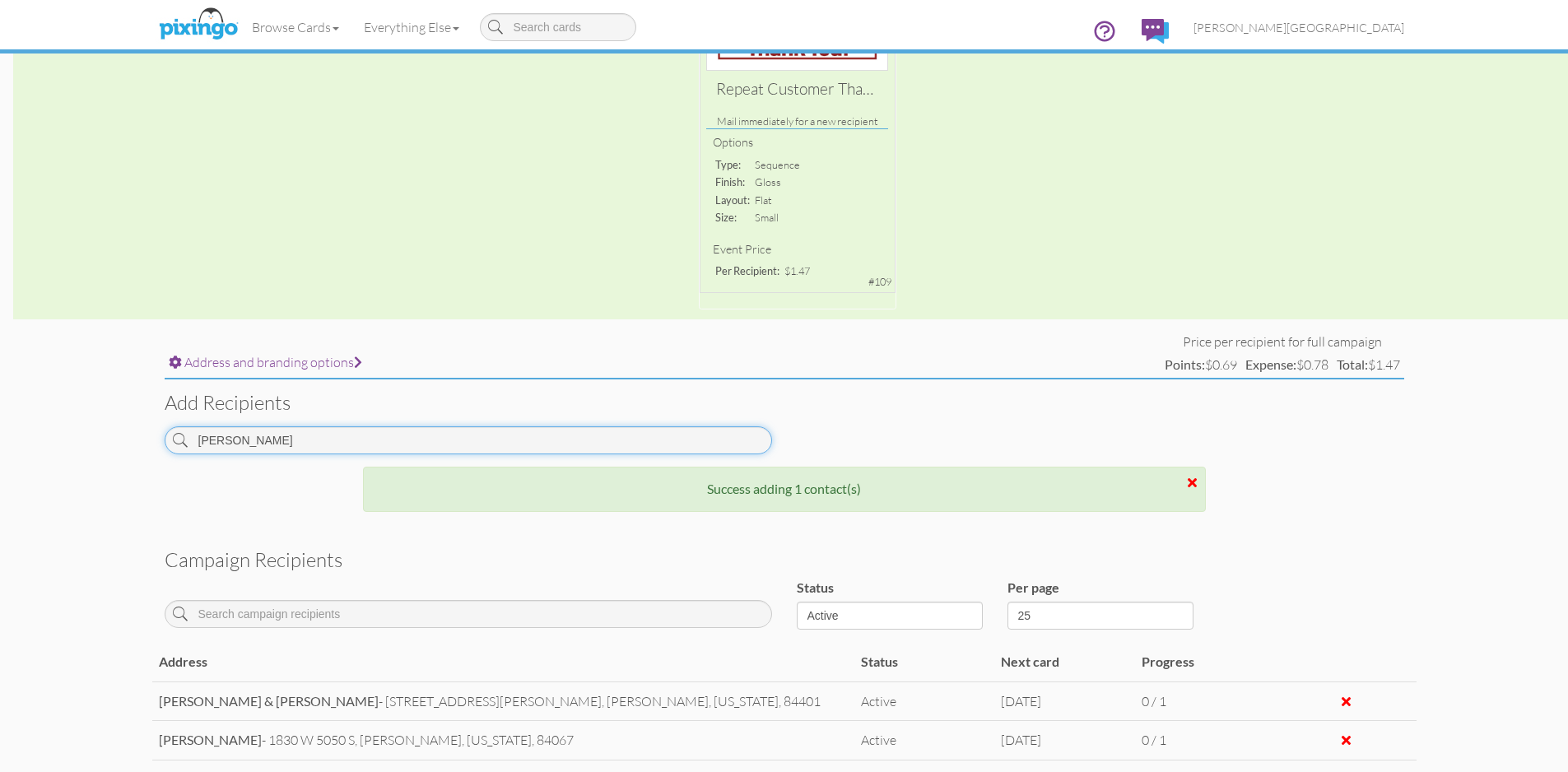
drag, startPoint x: 196, startPoint y: 449, endPoint x: 153, endPoint y: 450, distance: 43.0
click at [153, 450] on div "[PERSON_NAME]" at bounding box center [468, 446] width 632 height 41
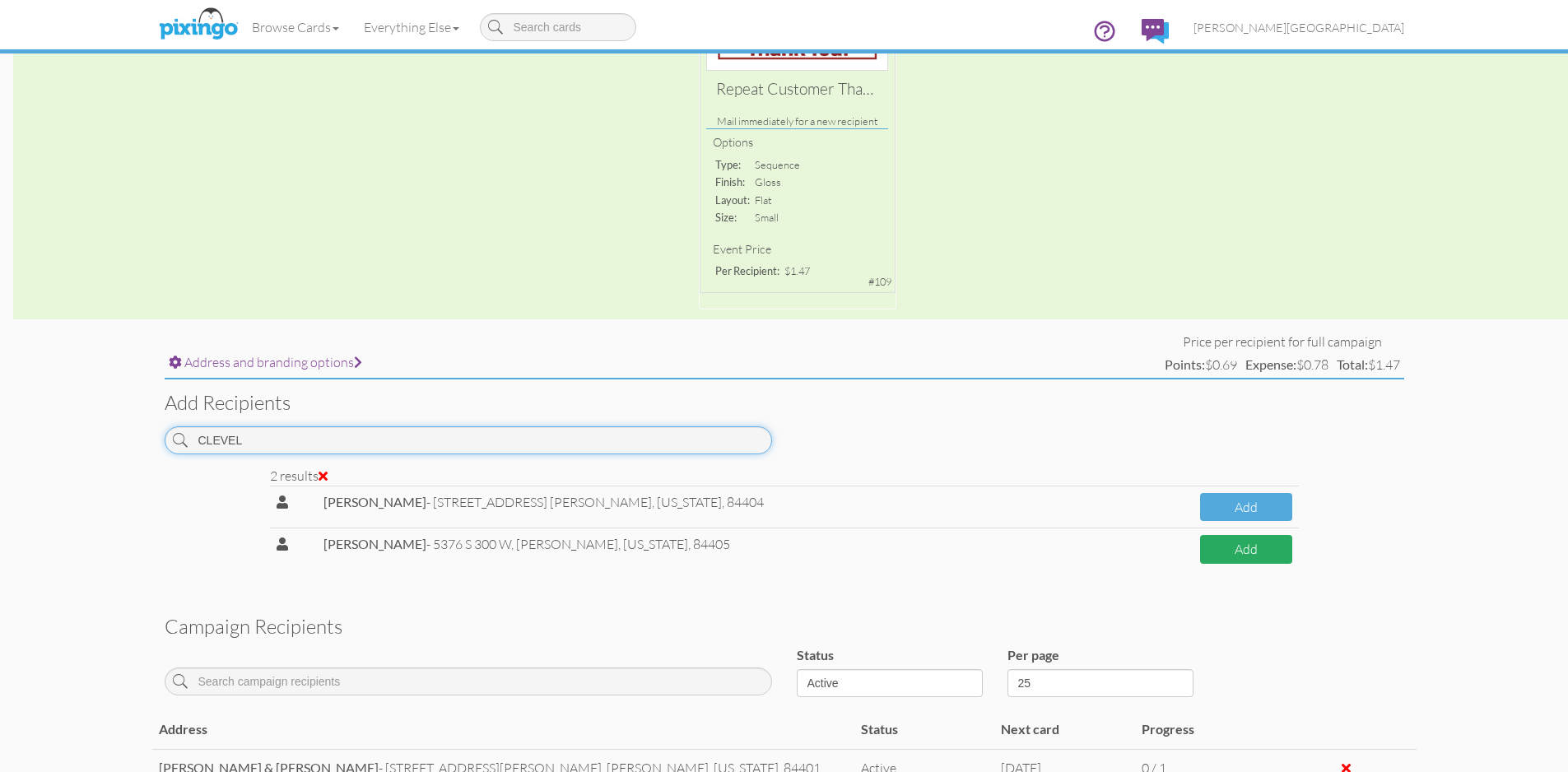
type input "CLEVEL"
click at [1223, 555] on button "Add" at bounding box center [1246, 550] width 92 height 29
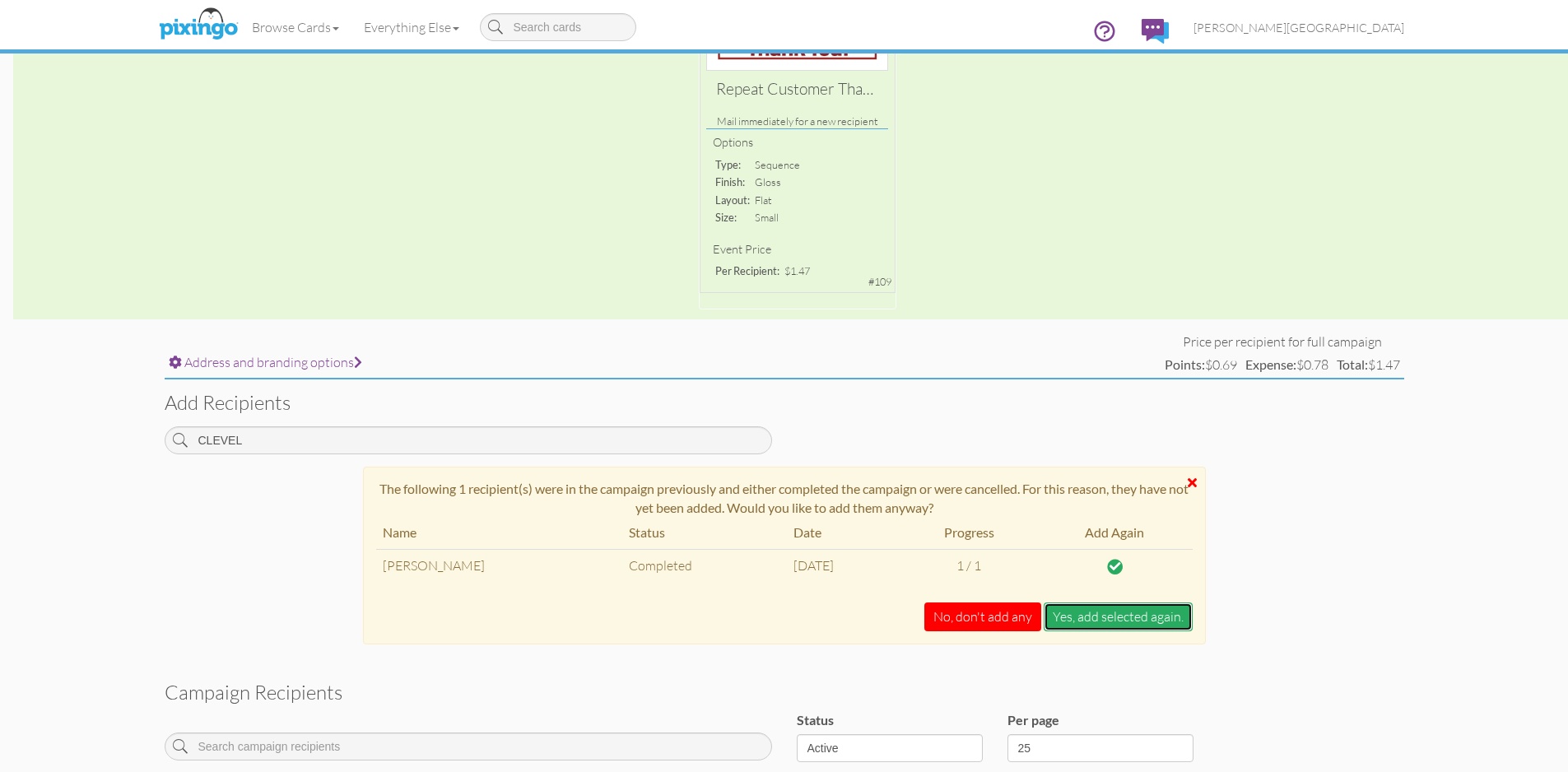
click at [1073, 614] on button "Yes, add selected again." at bounding box center [1118, 616] width 149 height 29
